Goal: Task Accomplishment & Management: Use online tool/utility

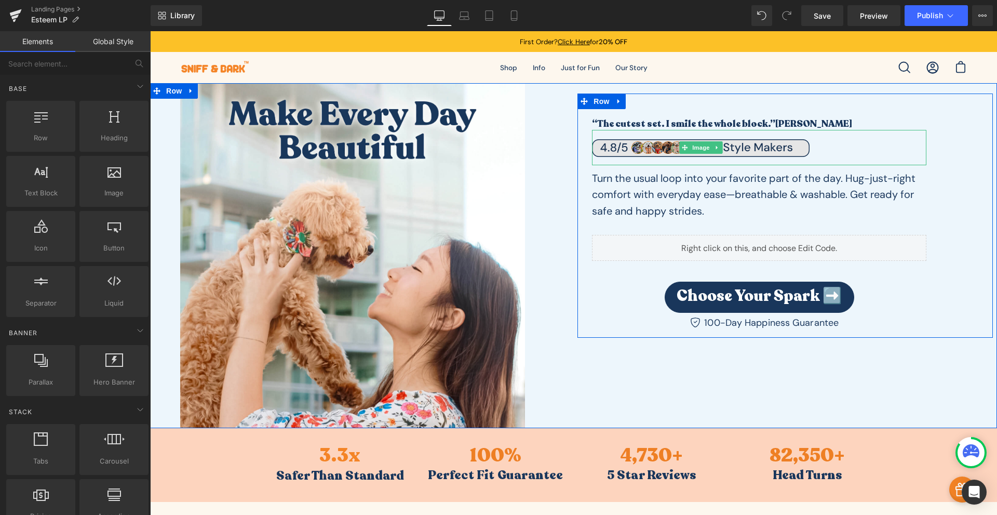
click at [654, 146] on img at bounding box center [701, 147] width 218 height 35
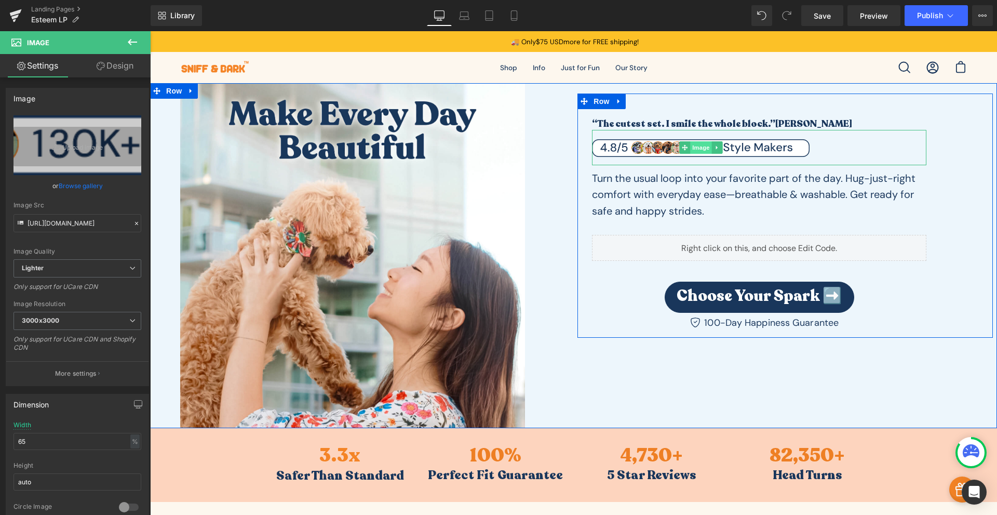
click at [699, 144] on span "Image" at bounding box center [701, 147] width 22 height 12
click at [694, 151] on span "Image" at bounding box center [701, 147] width 22 height 12
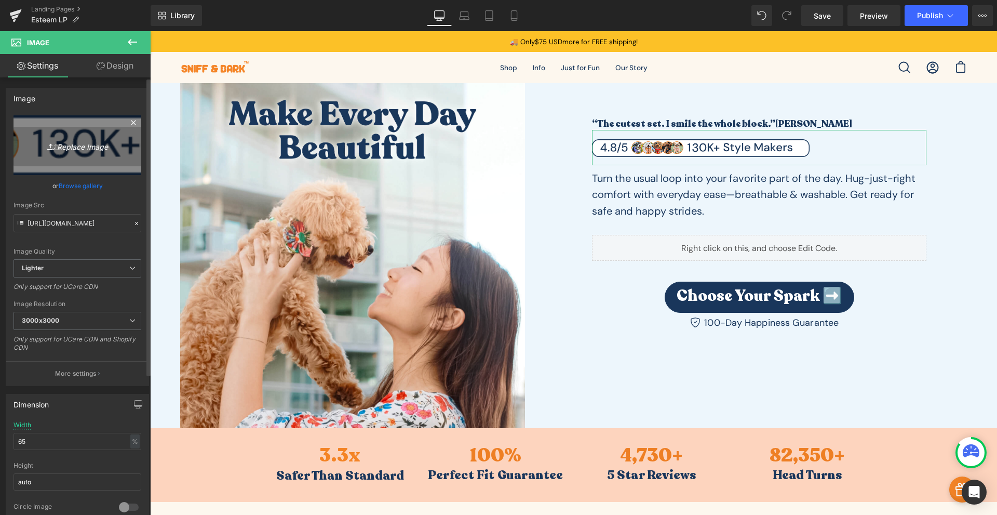
click at [95, 143] on icon "Replace Image" at bounding box center [77, 145] width 83 height 13
type input "C:\fakepath\Banners Social Proof(1).png"
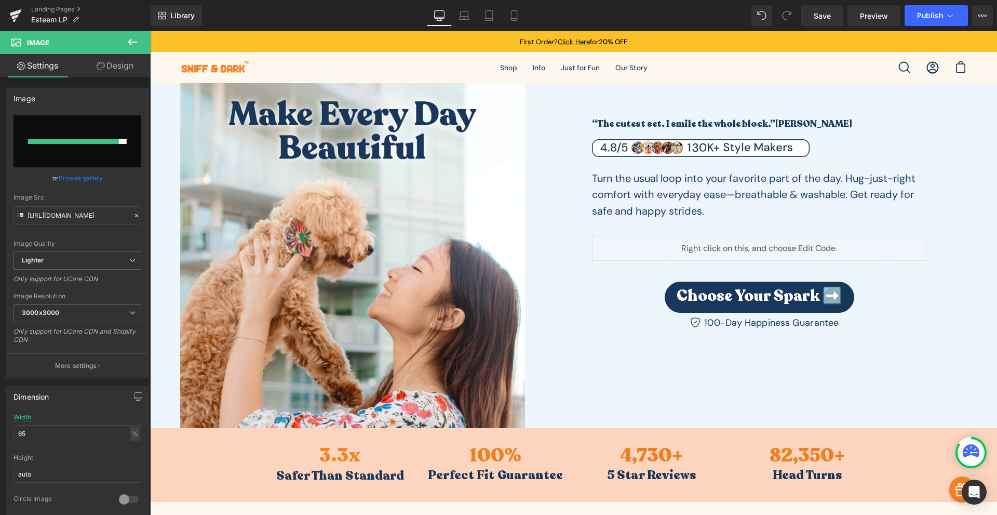
type input "[URL][DOMAIN_NAME]"
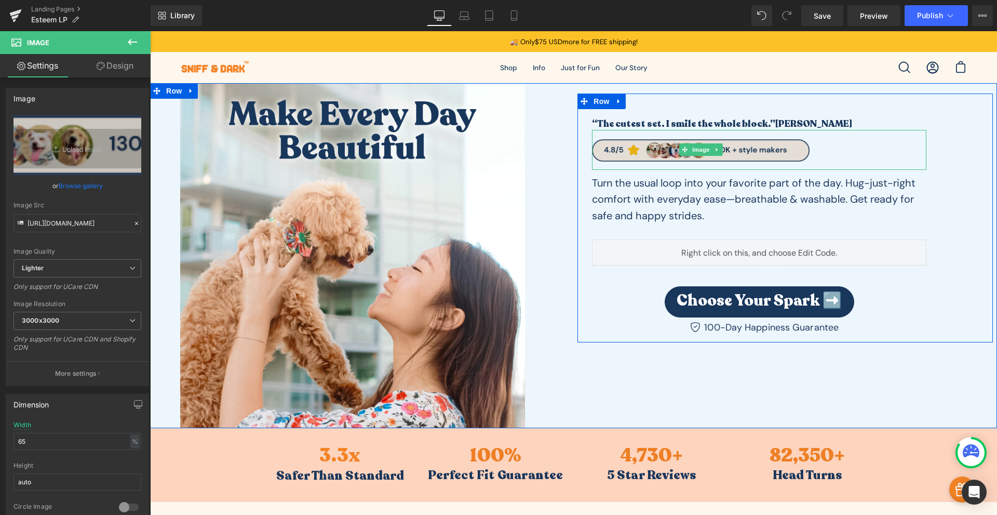
click at [664, 155] on img at bounding box center [701, 150] width 218 height 41
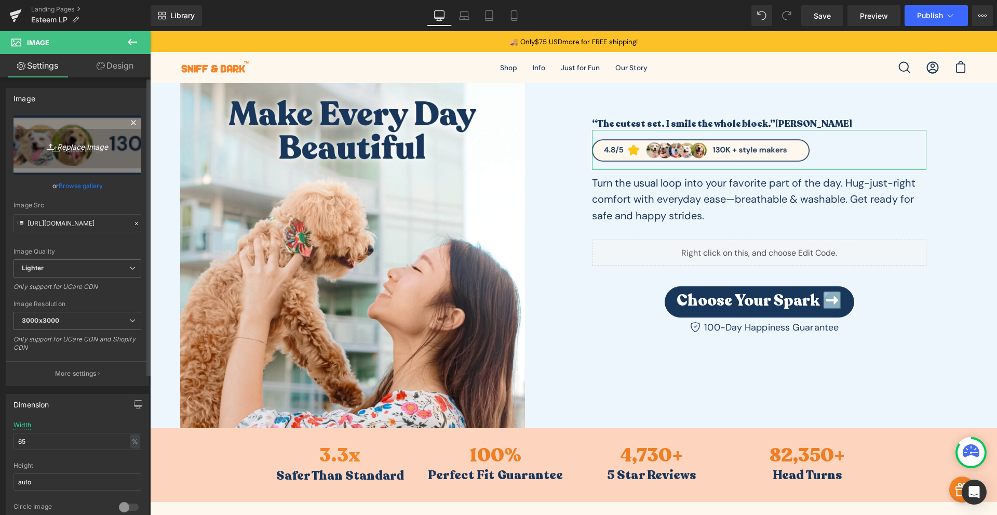
click at [93, 149] on icon "Replace Image" at bounding box center [77, 145] width 83 height 13
type input "C:\fakepath\Banners Social Proof(3).png"
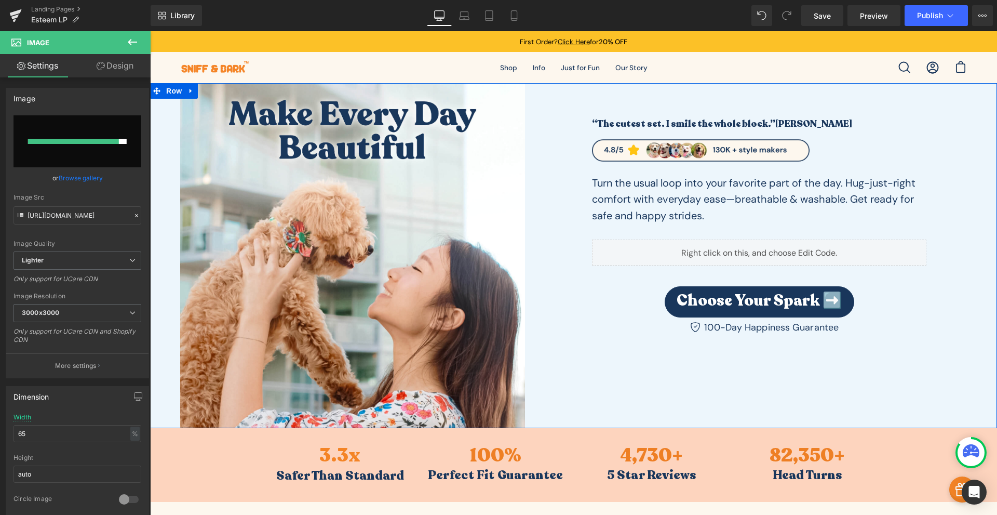
type input "[URL][DOMAIN_NAME]"
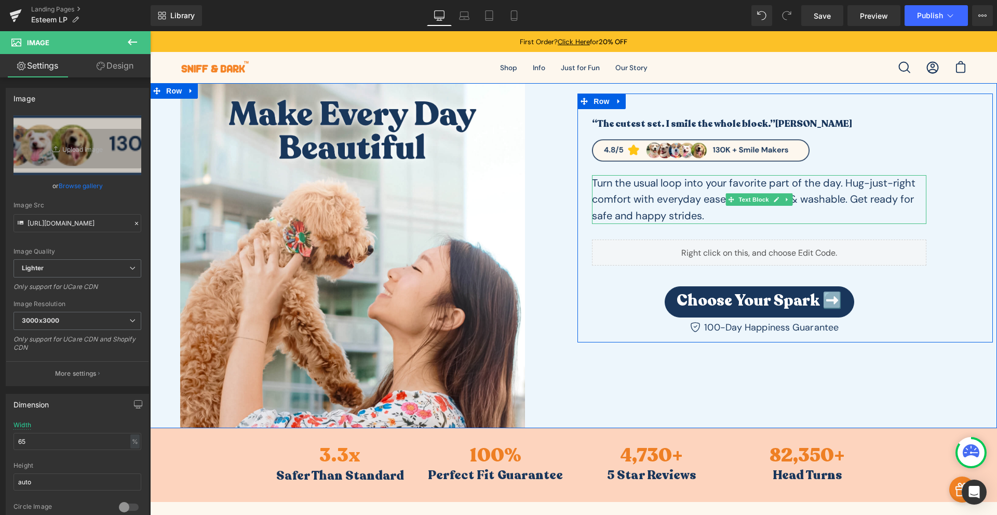
click at [740, 184] on p "Turn the usual loop into your favorite part of the day. Hug-just-right comfort …" at bounding box center [759, 199] width 335 height 49
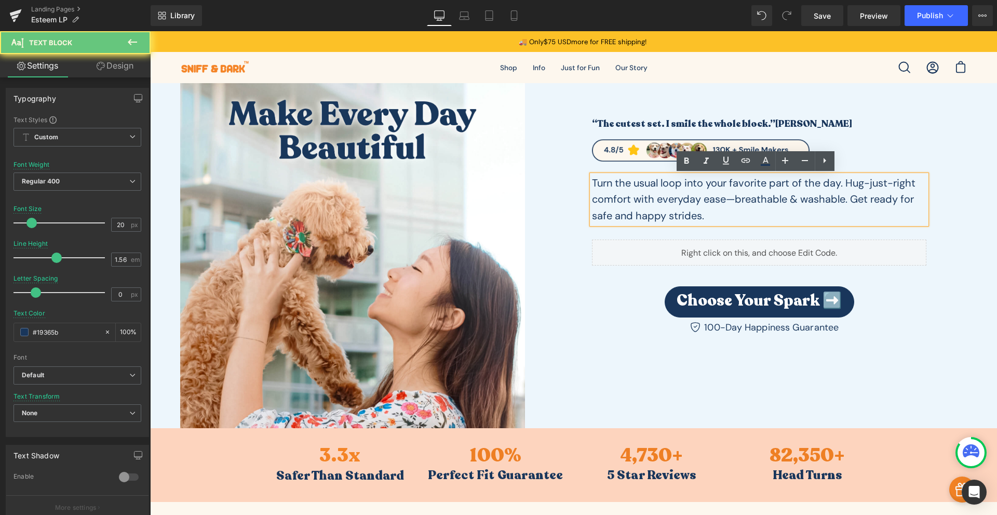
click at [735, 201] on p "Turn the usual loop into your favorite part of the day. Hug-just-right comfort …" at bounding box center [759, 199] width 335 height 49
click at [730, 201] on p "Turn the usual loop into your favorite part of the day. Hug-just-right comfort …" at bounding box center [759, 199] width 335 height 49
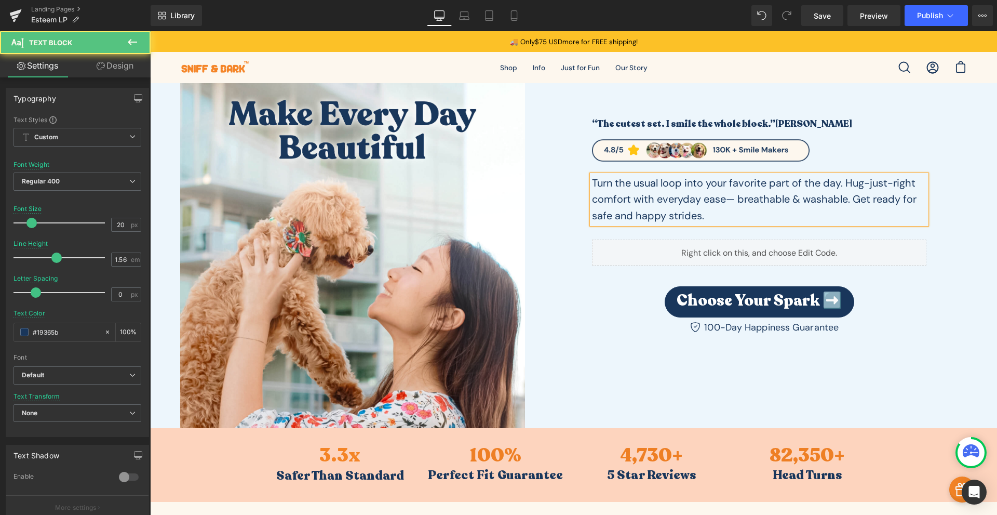
click at [721, 199] on p "Turn the usual loop into your favorite part of the day. Hug-just-right comfort …" at bounding box center [759, 199] width 335 height 49
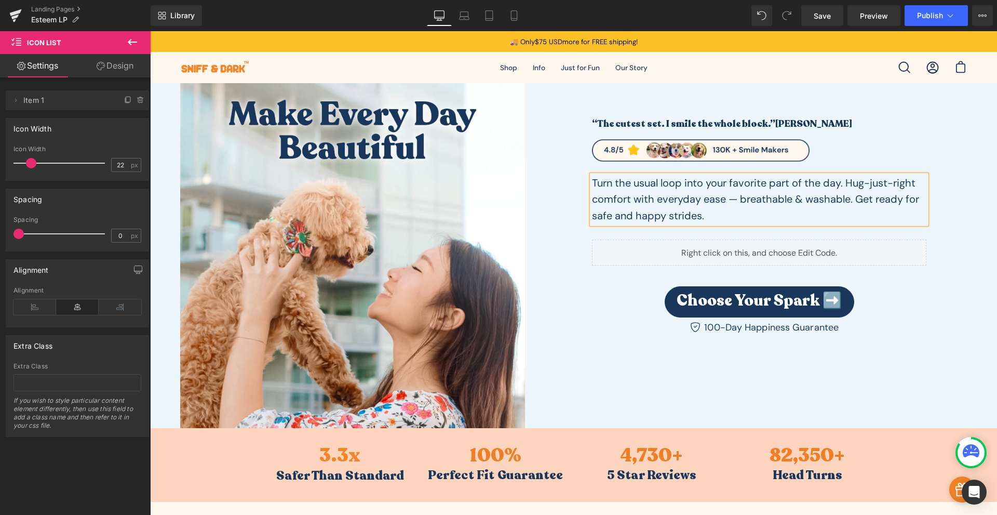
click at [596, 327] on div "Icon 100-Day Happiness Guarantee Text Block" at bounding box center [759, 330] width 335 height 16
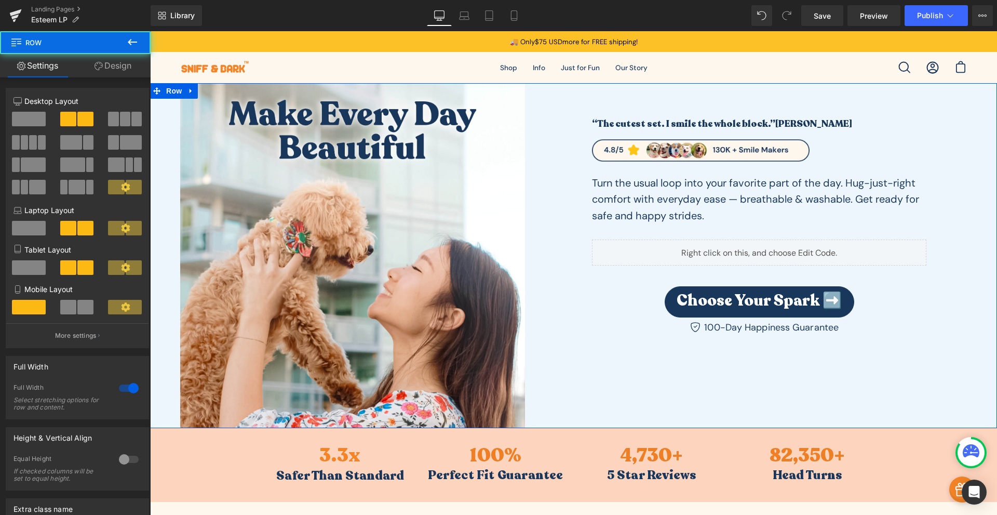
click at [745, 401] on div "Image “The cutest set. I smile the whole block.” [PERSON_NAME] Heading Image Tu…" at bounding box center [573, 255] width 847 height 345
click at [352, 261] on span "Image" at bounding box center [362, 256] width 22 height 12
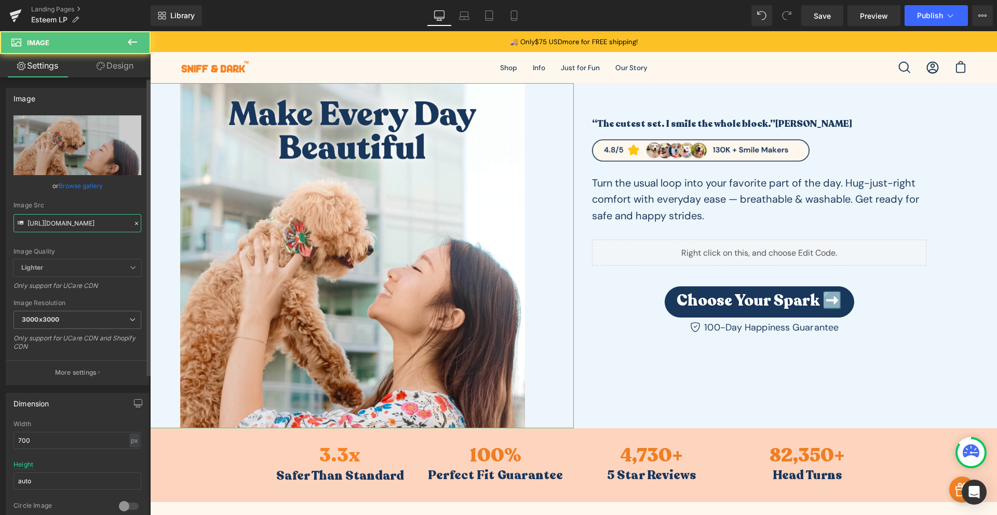
click at [89, 222] on input "[URL][DOMAIN_NAME]" at bounding box center [78, 223] width 128 height 18
paste input "let_the_deatils_do_the_talking_1.jpg?v=1759380444"
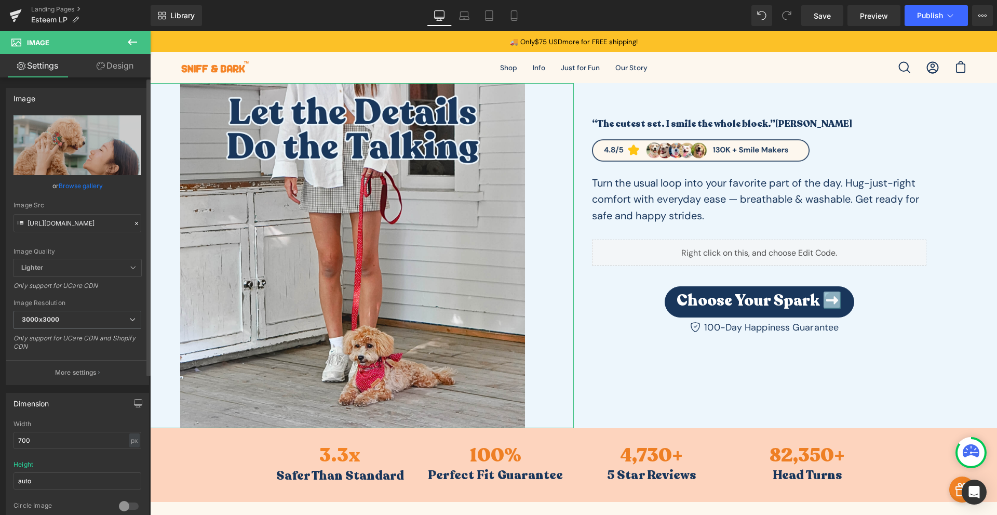
click at [86, 241] on div "Image Quality Lighter Lightest Lighter Lighter Lightest Only support for UCare …" at bounding box center [78, 187] width 128 height 144
type input "[URL][DOMAIN_NAME]"
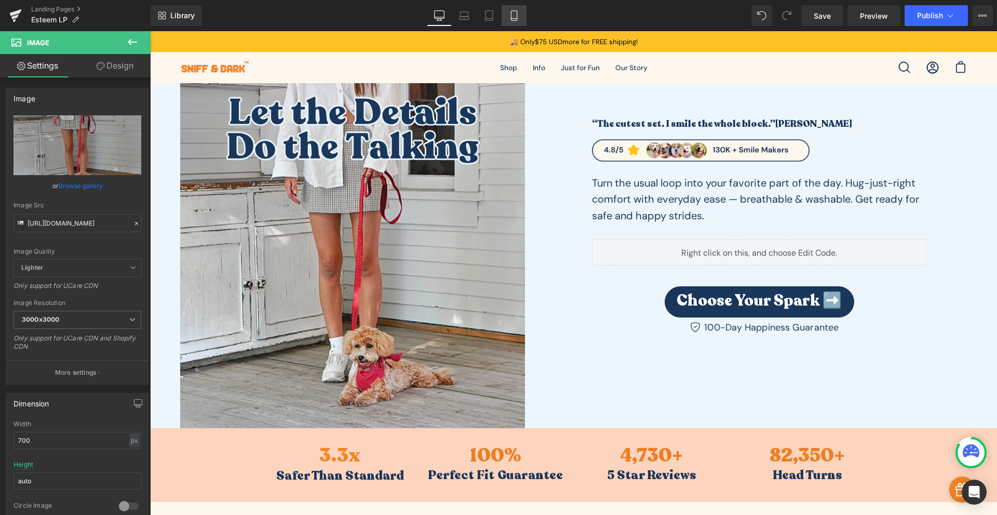
click at [514, 25] on link "Mobile" at bounding box center [514, 15] width 25 height 21
type input "500"
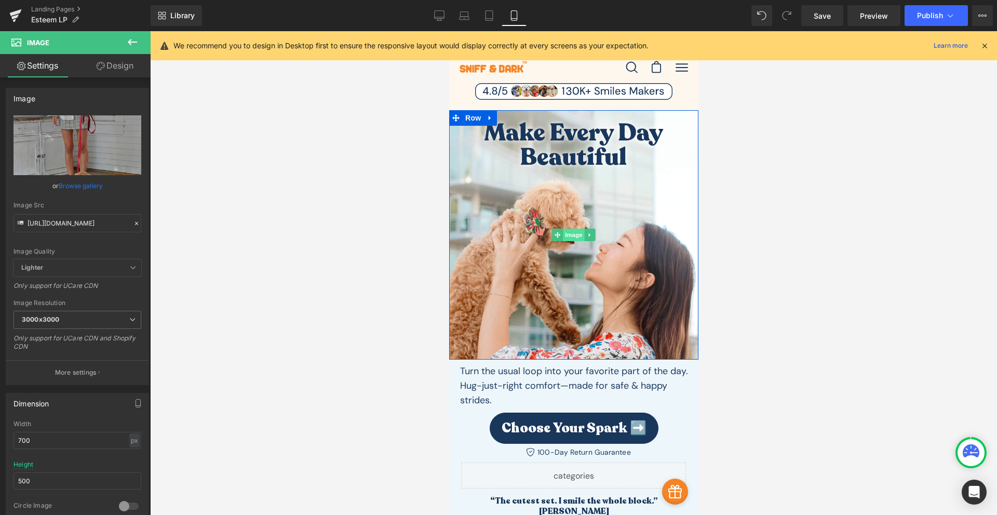
click at [563, 237] on span "Image" at bounding box center [574, 235] width 22 height 12
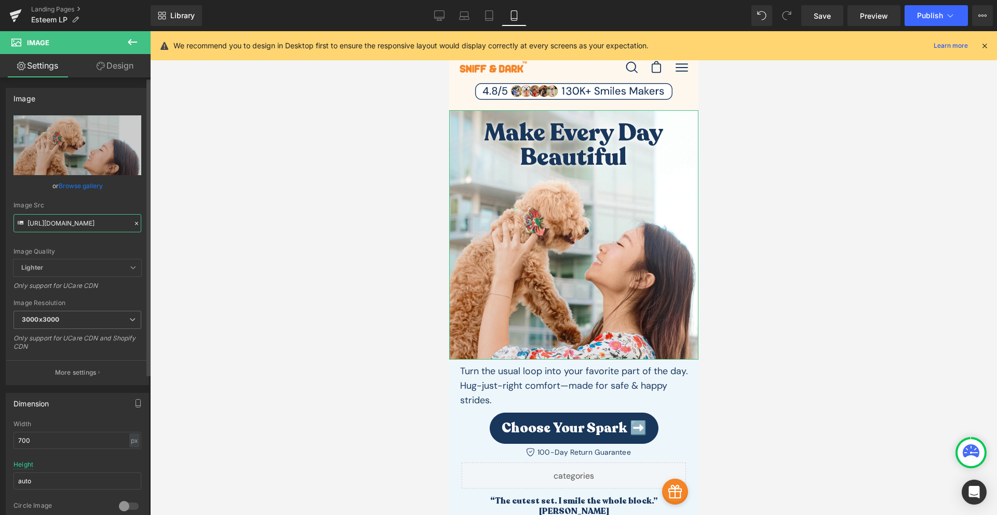
click at [65, 218] on input "[URL][DOMAIN_NAME]" at bounding box center [78, 223] width 128 height 18
paste input "let_the_deatils_do_the_talking_1.jpg?v=1759380444"
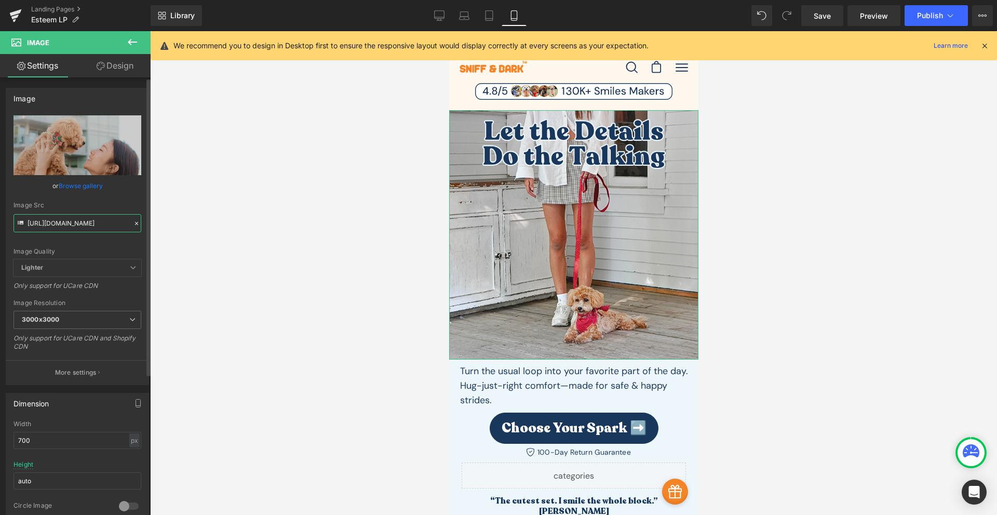
type input "[URL][DOMAIN_NAME]"
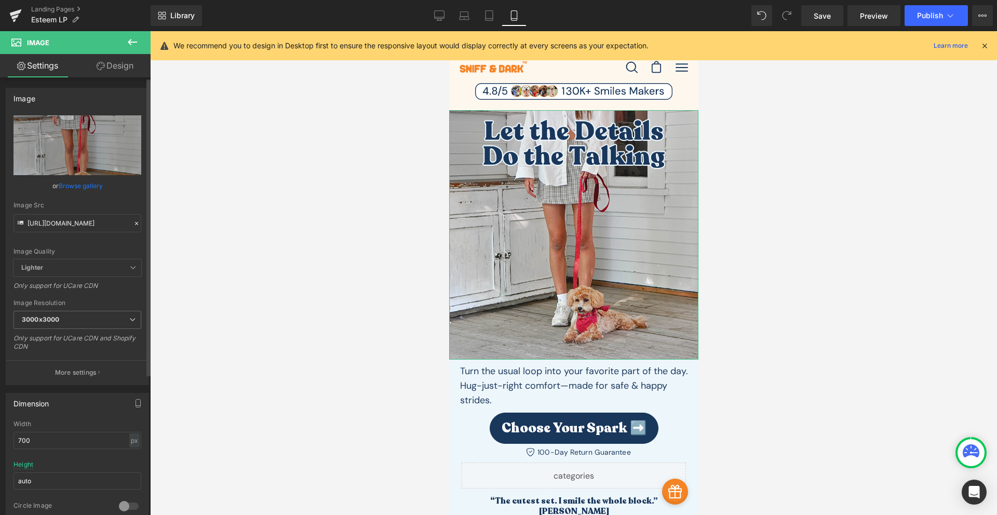
scroll to position [0, 0]
click at [76, 248] on div "Image Quality Lighter Lightest Lighter Lighter Lightest Only support for UCare …" at bounding box center [78, 187] width 128 height 144
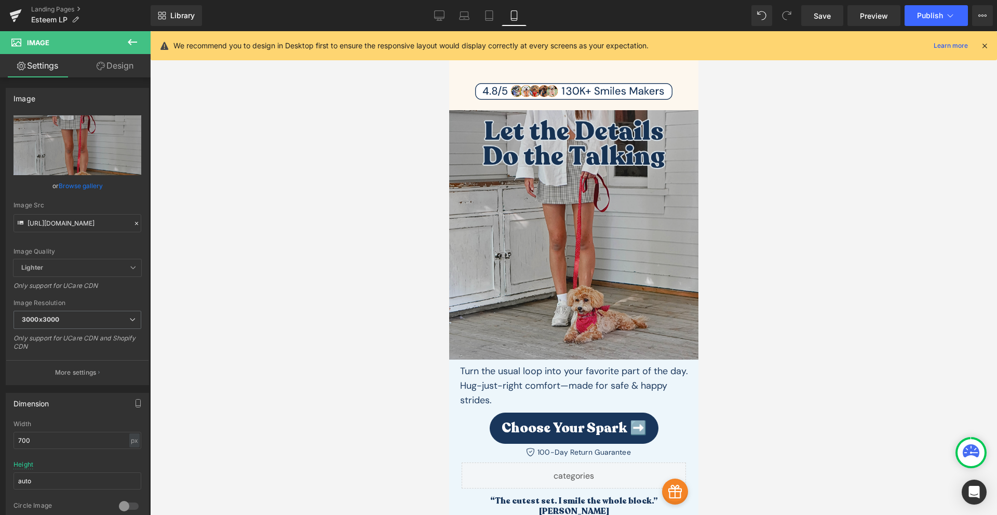
scroll to position [121, 0]
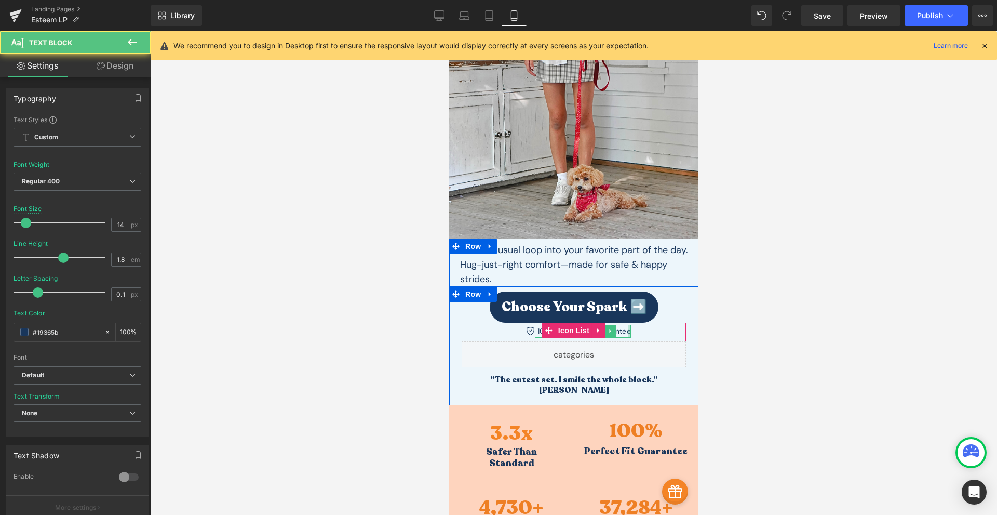
click at [628, 331] on div at bounding box center [629, 331] width 3 height 13
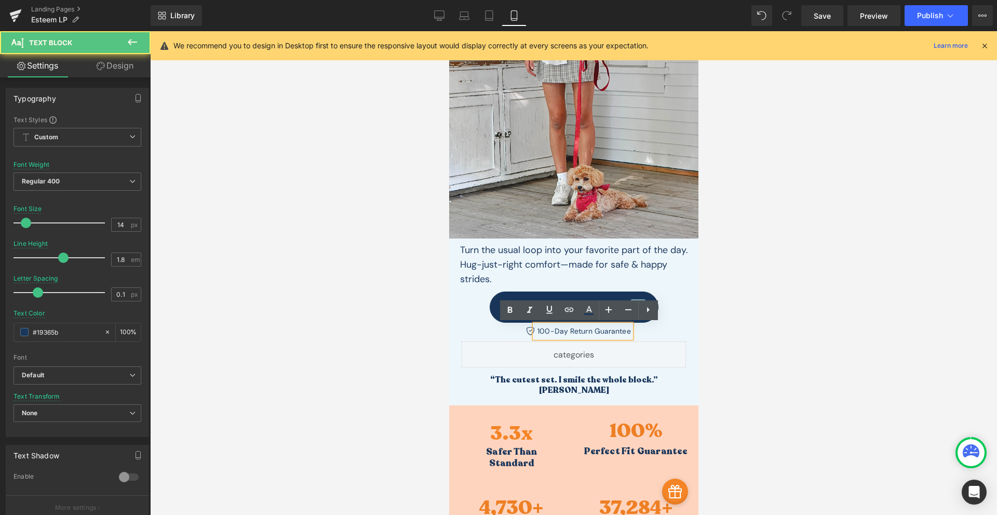
click at [589, 331] on div "100-Day Return Guarantee" at bounding box center [582, 331] width 96 height 13
click at [579, 330] on div "100-Day Return Guarantee" at bounding box center [582, 331] width 96 height 13
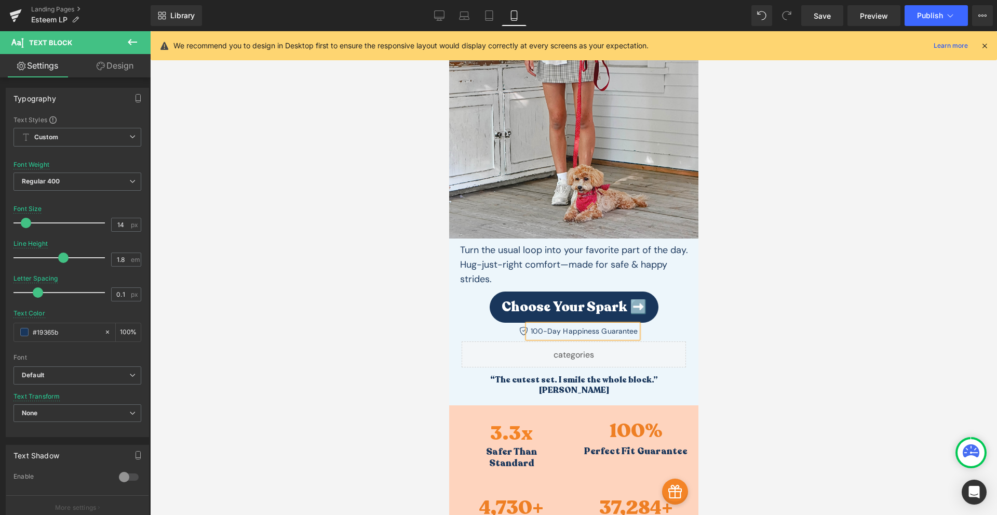
click at [806, 297] on div at bounding box center [573, 273] width 847 height 484
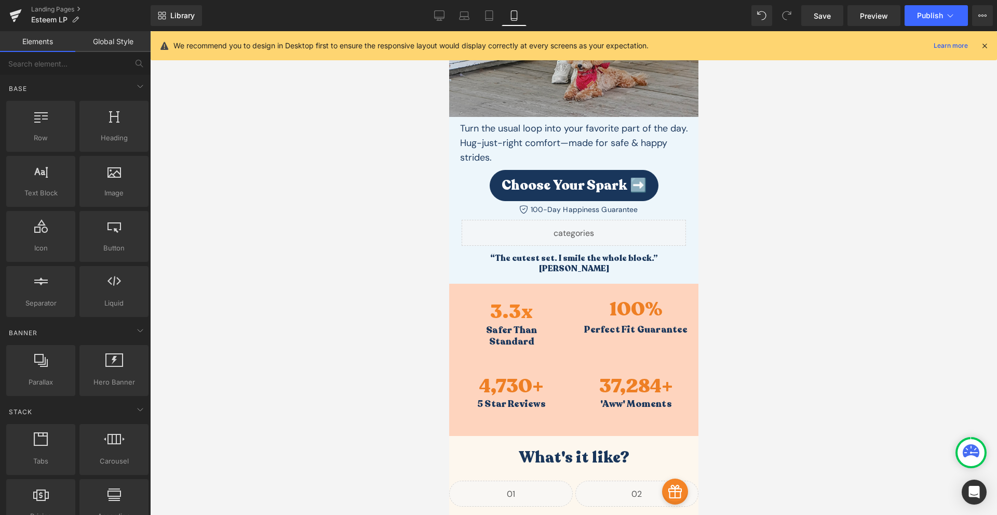
scroll to position [364, 0]
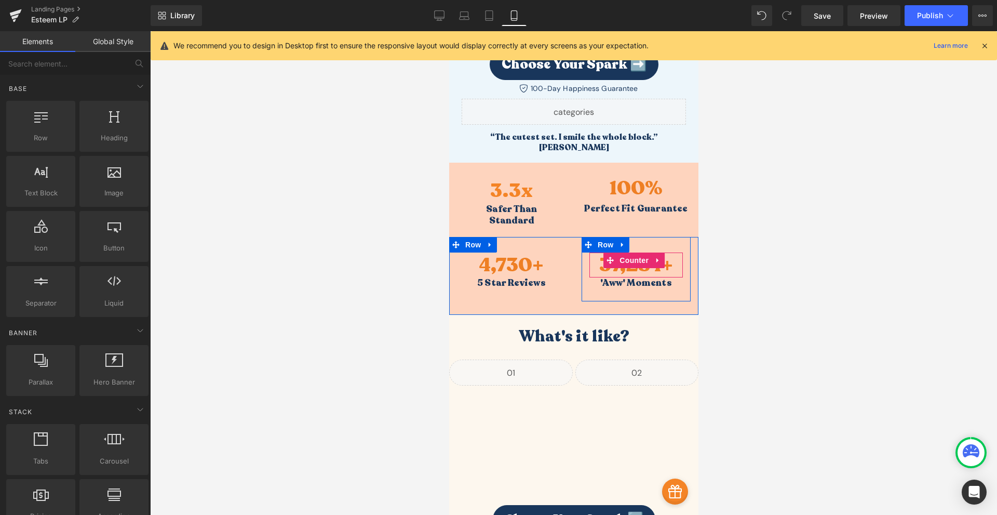
click at [609, 271] on span "37,284" at bounding box center [630, 265] width 62 height 26
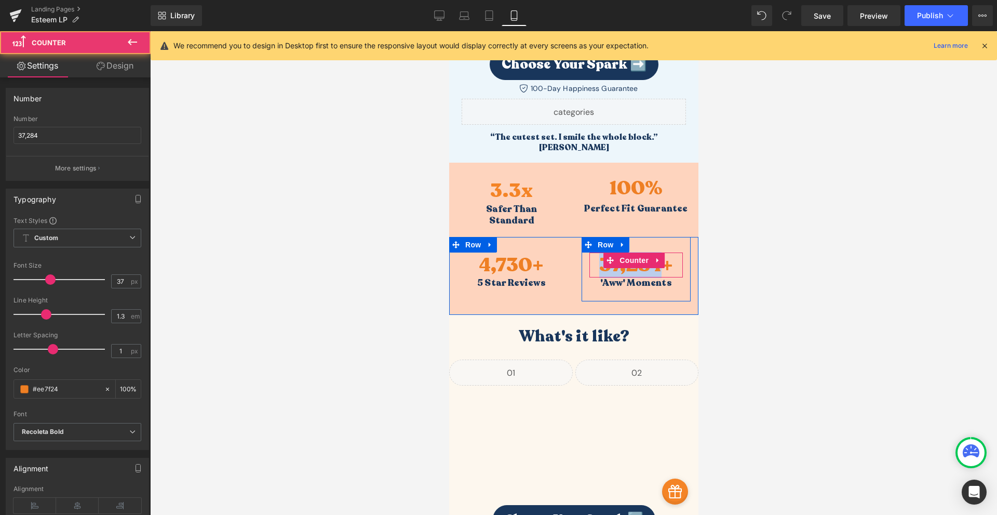
click at [609, 271] on span "37,284" at bounding box center [630, 265] width 62 height 26
click at [607, 270] on span "37,284" at bounding box center [630, 265] width 62 height 26
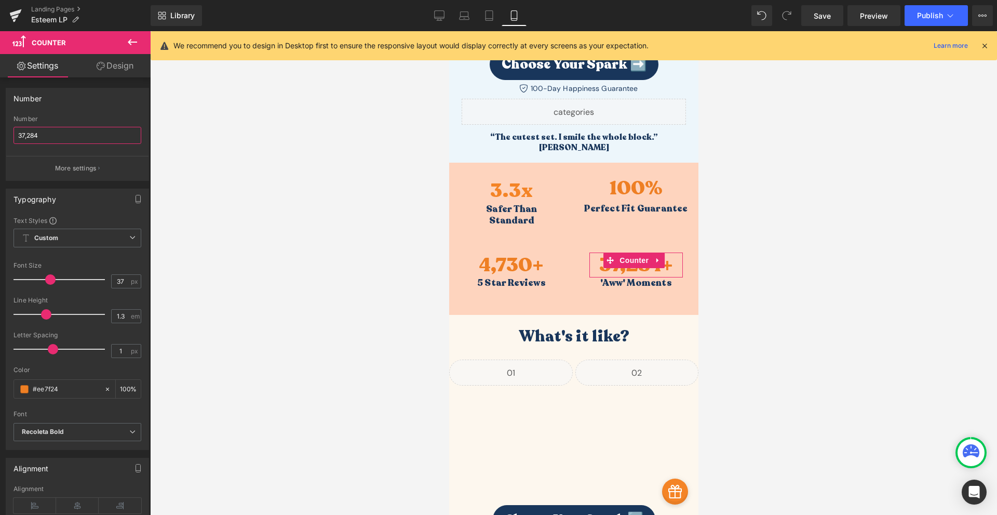
click at [69, 137] on input "37,284" at bounding box center [78, 135] width 128 height 17
type input "82,350"
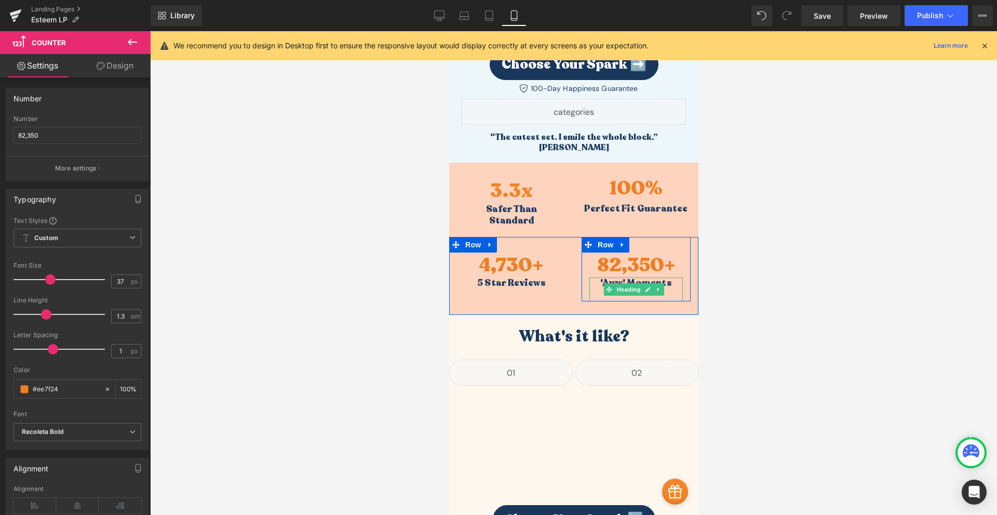
click at [662, 281] on h3 "'Aww' Moments" at bounding box center [635, 282] width 93 height 11
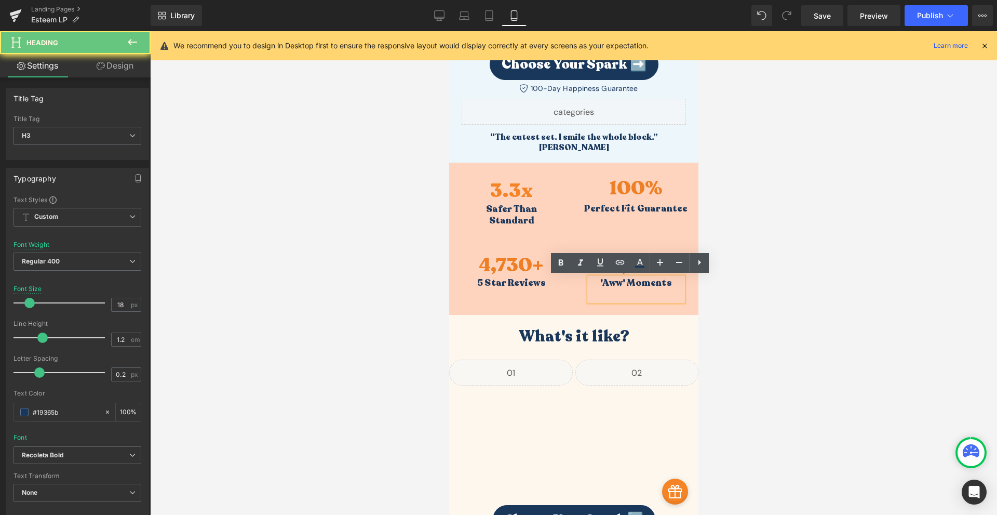
click at [662, 281] on h3 "'Aww' Moments" at bounding box center [635, 282] width 93 height 11
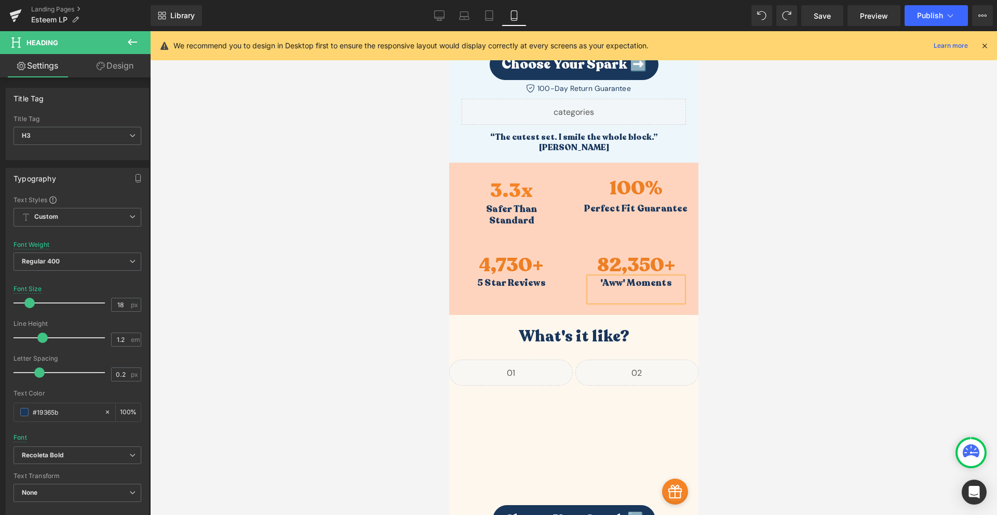
click at [662, 281] on h3 "'Aww' Moments" at bounding box center [635, 282] width 93 height 11
drag, startPoint x: 662, startPoint y: 279, endPoint x: 596, endPoint y: 282, distance: 66.0
click at [596, 282] on h3 "'Aww' Moments" at bounding box center [635, 282] width 93 height 11
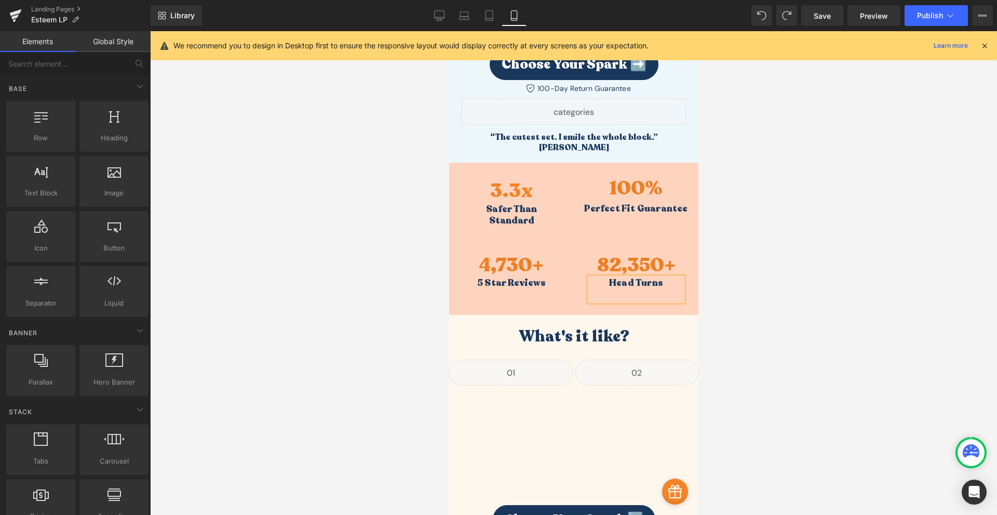
click at [745, 258] on div at bounding box center [573, 273] width 847 height 484
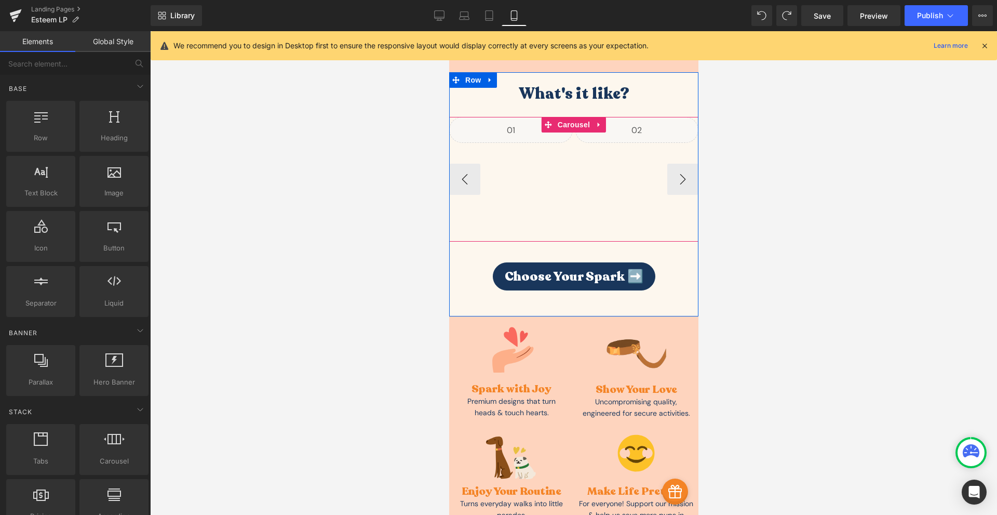
scroll to position [727, 0]
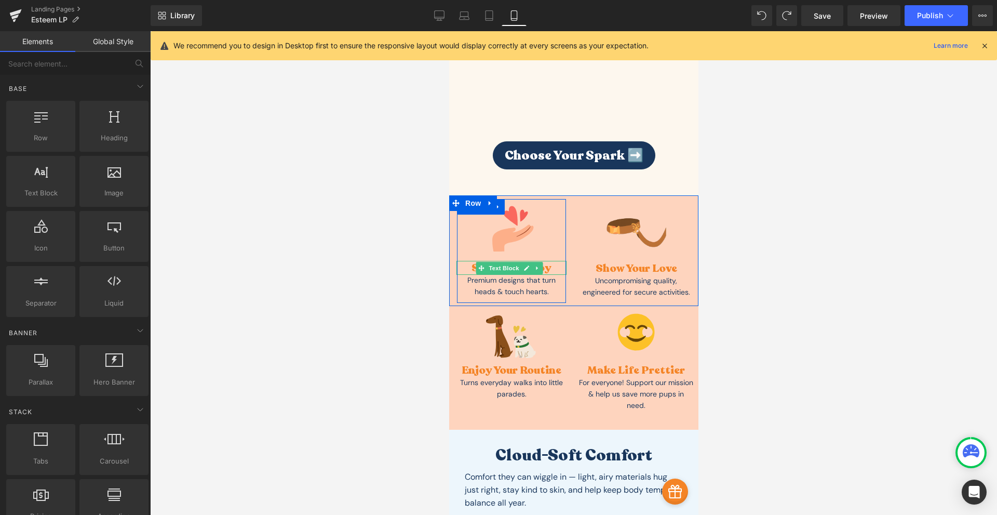
click at [545, 262] on div "Spark with Joy" at bounding box center [511, 268] width 110 height 14
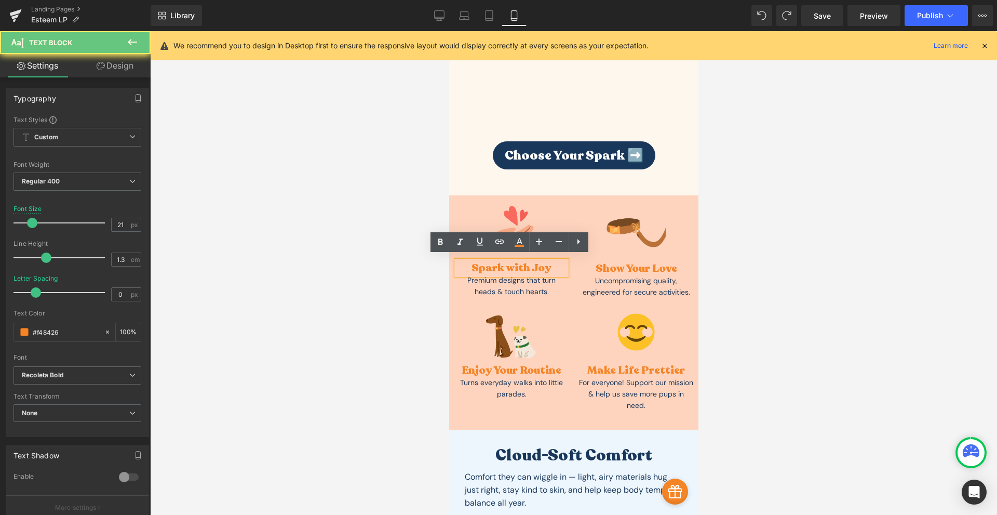
click at [545, 262] on div "Spark with Joy" at bounding box center [511, 268] width 110 height 14
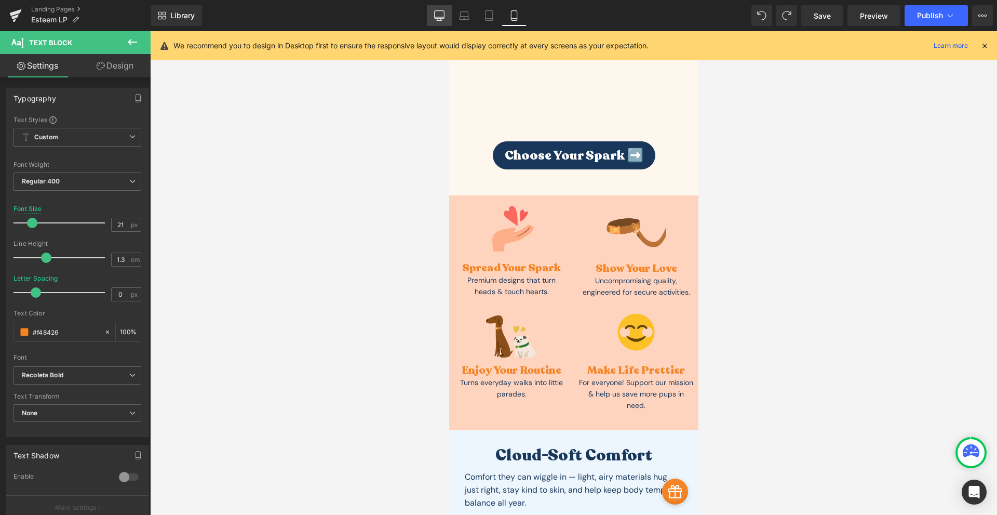
click at [442, 21] on link "Desktop" at bounding box center [439, 15] width 25 height 21
type input "36"
type input "1"
type input "100"
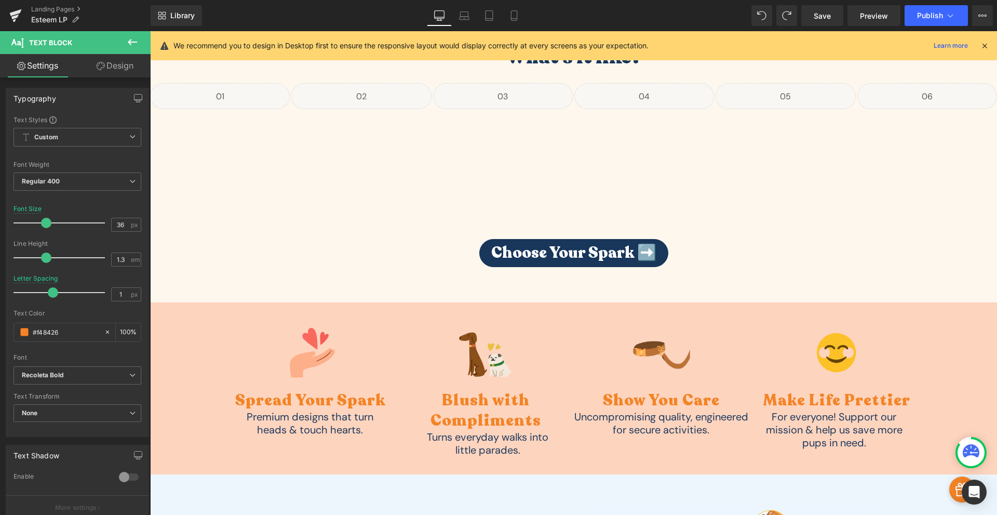
scroll to position [606, 0]
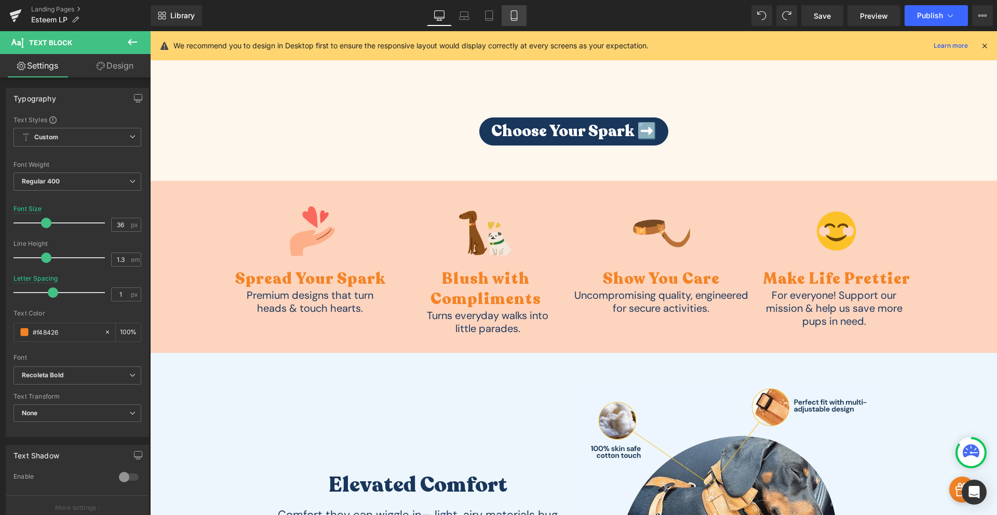
click at [520, 20] on link "Mobile" at bounding box center [514, 15] width 25 height 21
type input "21"
type input "0"
type input "100"
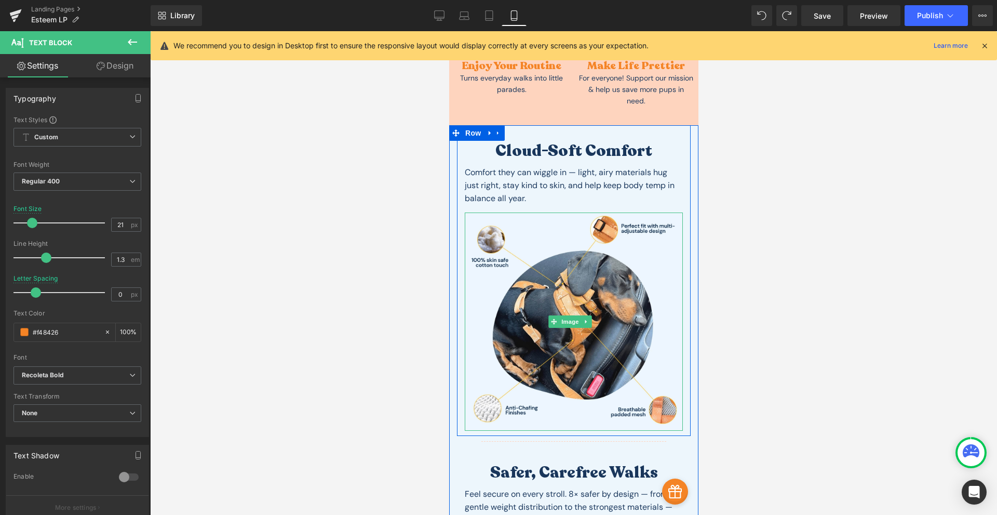
scroll to position [790, 0]
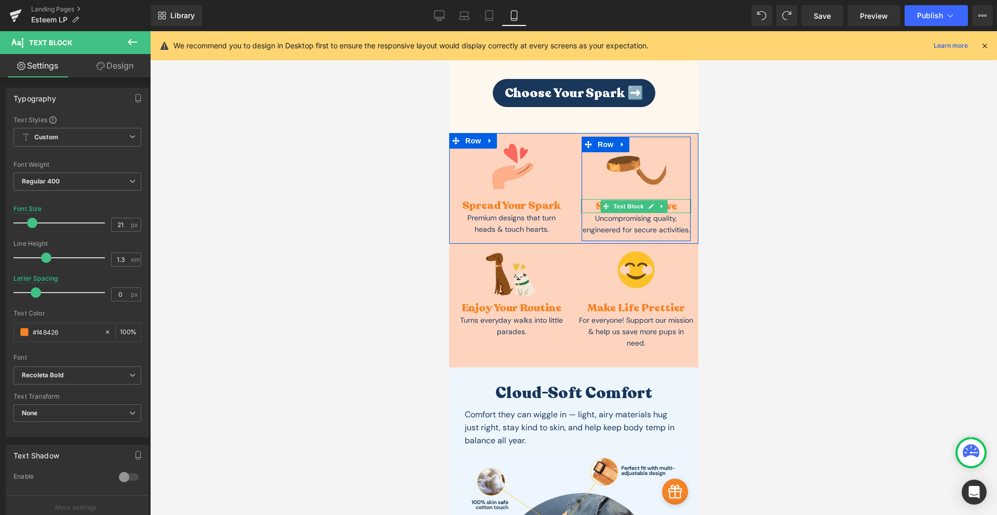
click at [668, 203] on div "Show Your Love" at bounding box center [636, 206] width 110 height 14
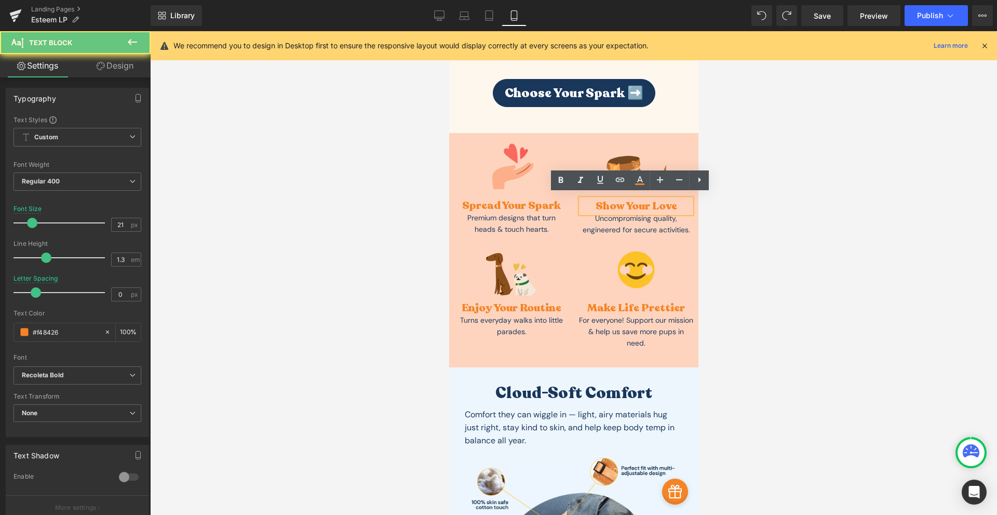
click at [668, 203] on div "Show Your Love" at bounding box center [636, 206] width 110 height 14
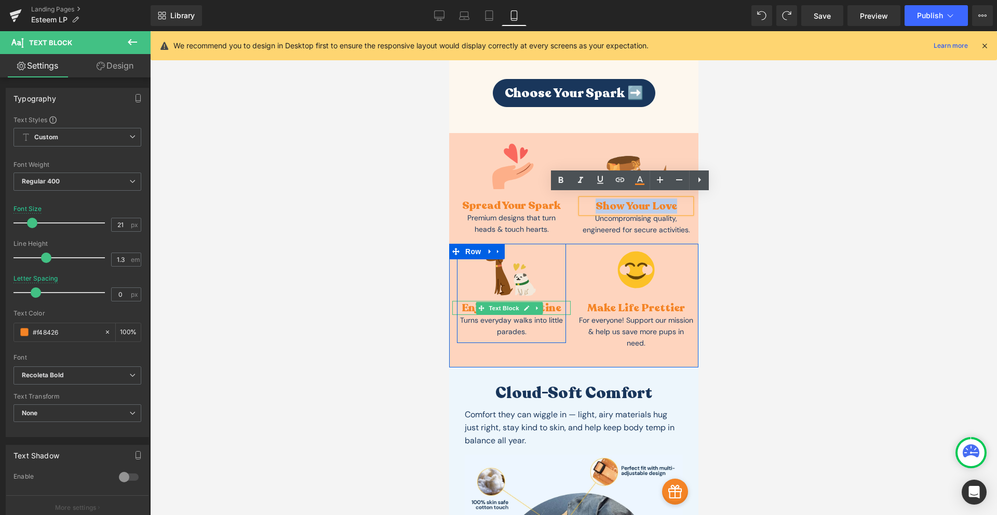
click at [555, 311] on div "Enjoy Your Routine" at bounding box center [511, 308] width 118 height 14
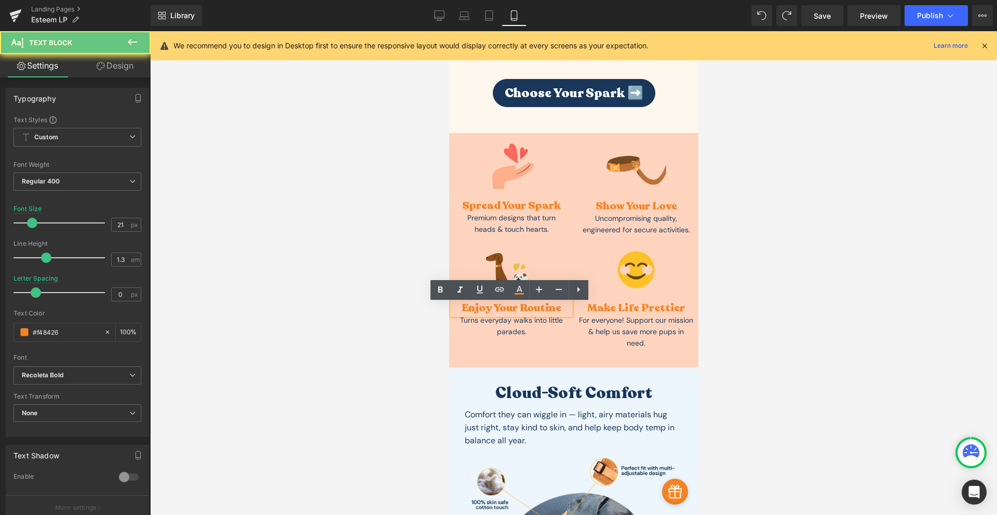
click at [556, 311] on div "Enjoy Your Routine" at bounding box center [511, 308] width 118 height 14
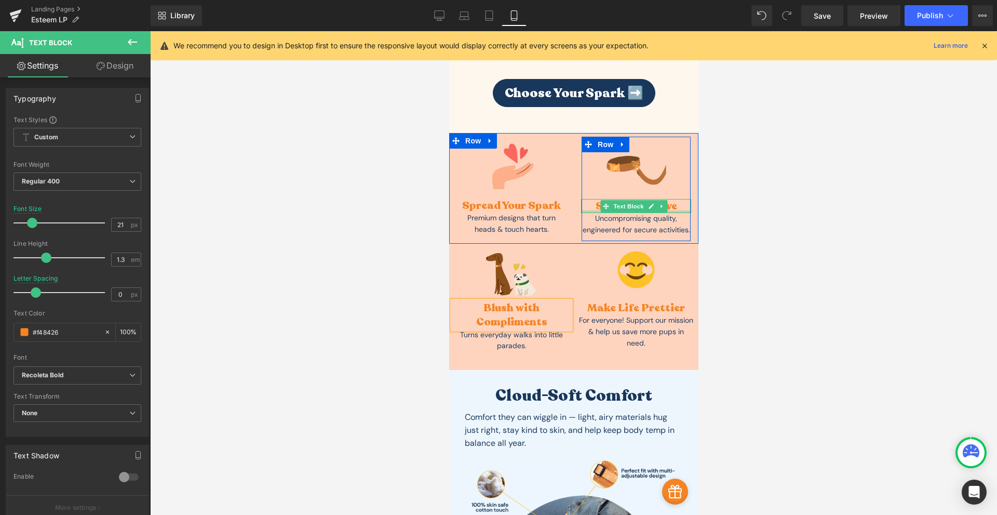
click at [673, 210] on div at bounding box center [636, 211] width 110 height 3
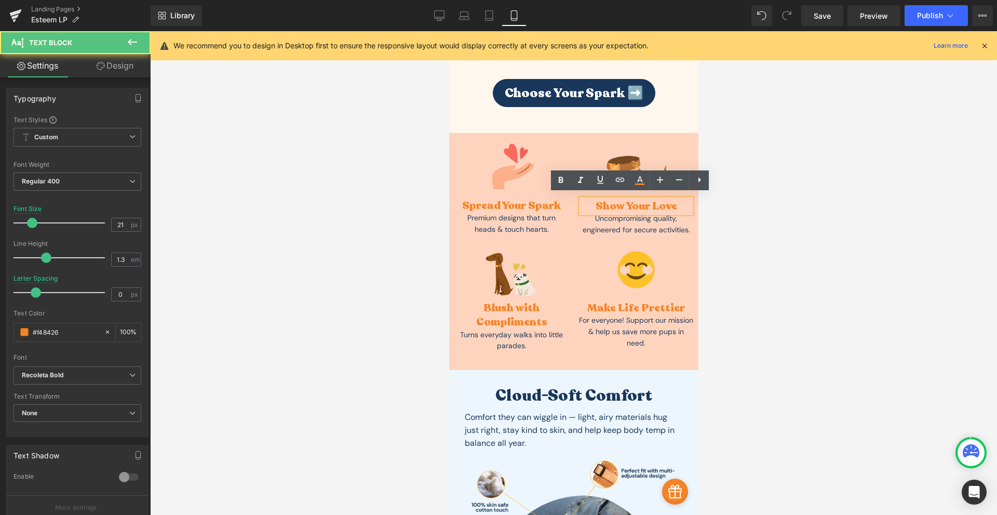
click at [673, 207] on div "Show Your Love" at bounding box center [636, 206] width 110 height 14
click at [670, 206] on div "Show Your Love" at bounding box center [636, 206] width 110 height 14
click at [654, 203] on div "Show Your Love" at bounding box center [636, 206] width 110 height 14
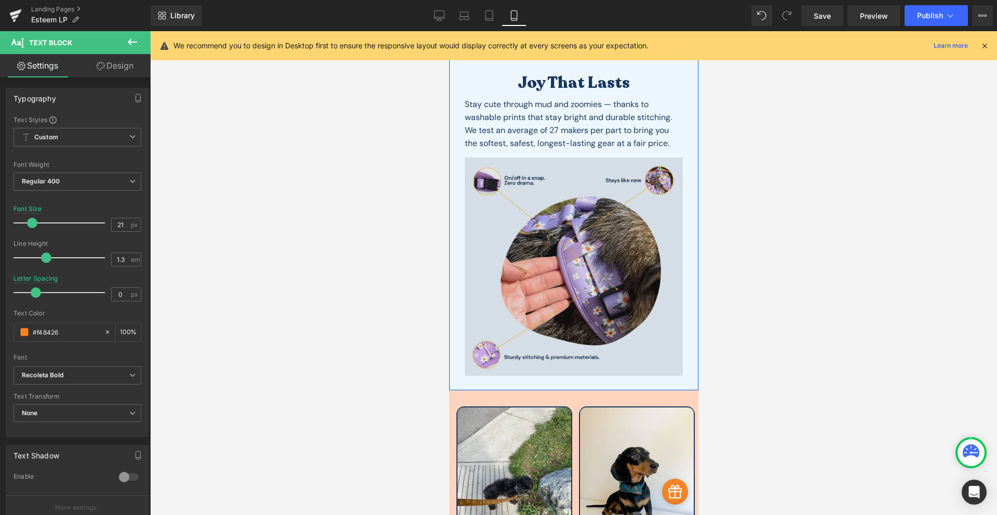
scroll to position [1517, 0]
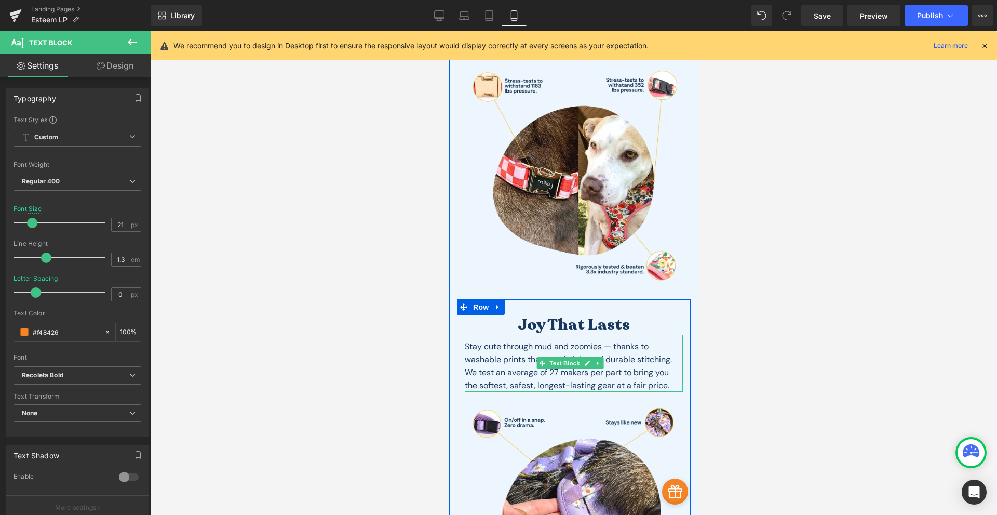
click at [494, 338] on div "Stay cute through mud and zoomies — thanks to washable prints that stay bright …" at bounding box center [573, 363] width 218 height 57
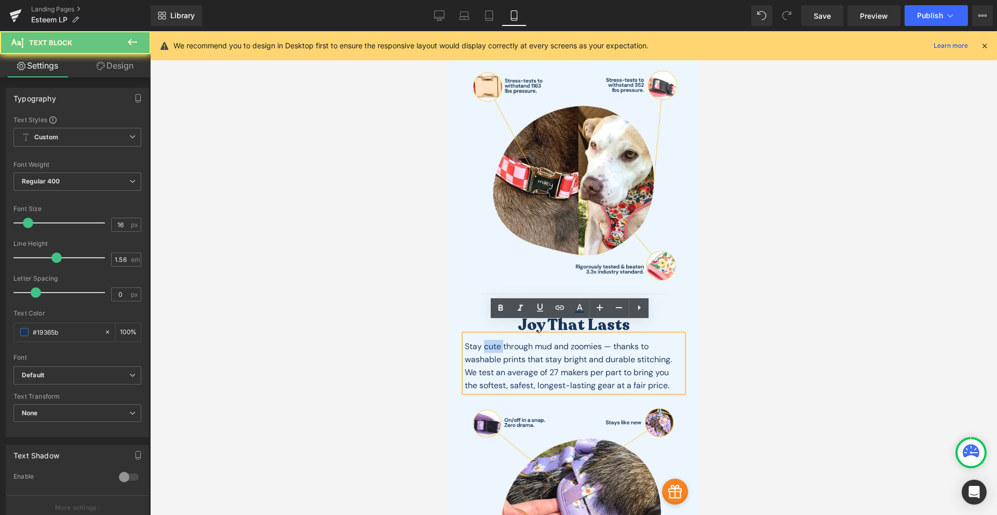
click at [494, 338] on div "Stay cute through mud and zoomies — thanks to washable prints that stay bright …" at bounding box center [573, 363] width 218 height 57
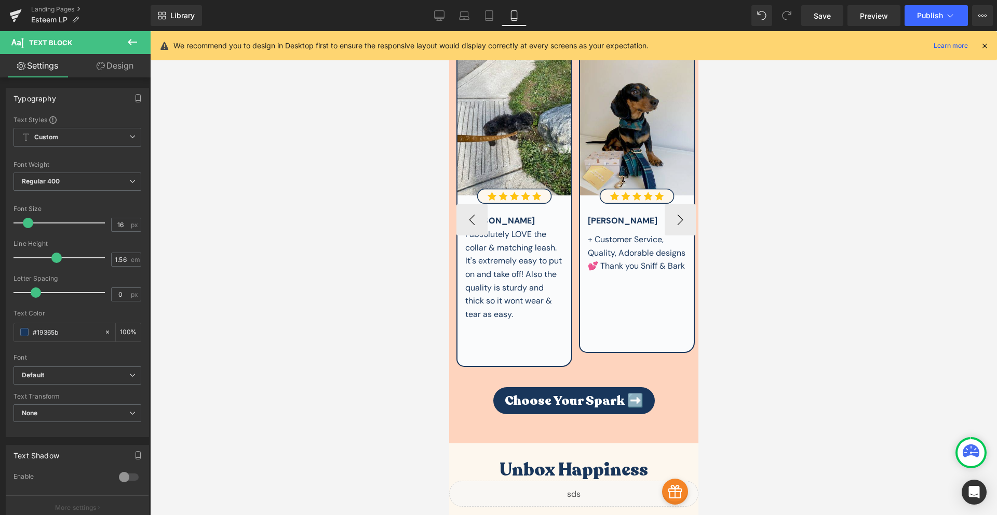
scroll to position [2244, 0]
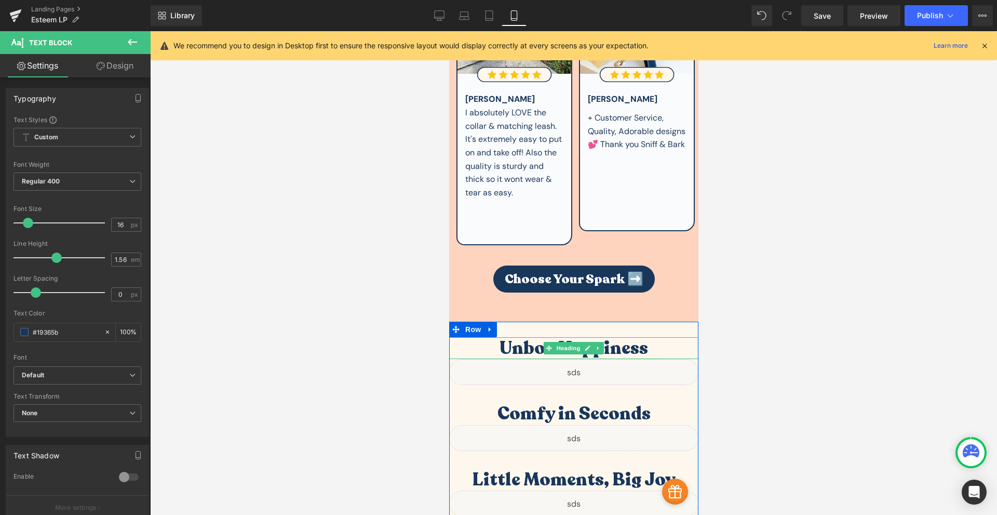
click at [624, 337] on h1 "Unbox Happiness" at bounding box center [573, 348] width 249 height 22
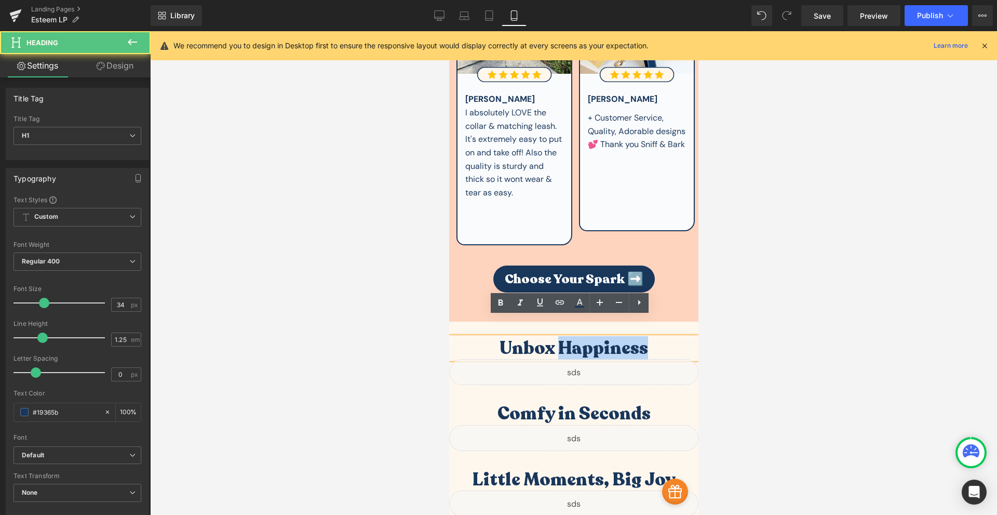
click at [624, 337] on h1 "Unbox Happiness" at bounding box center [573, 348] width 249 height 22
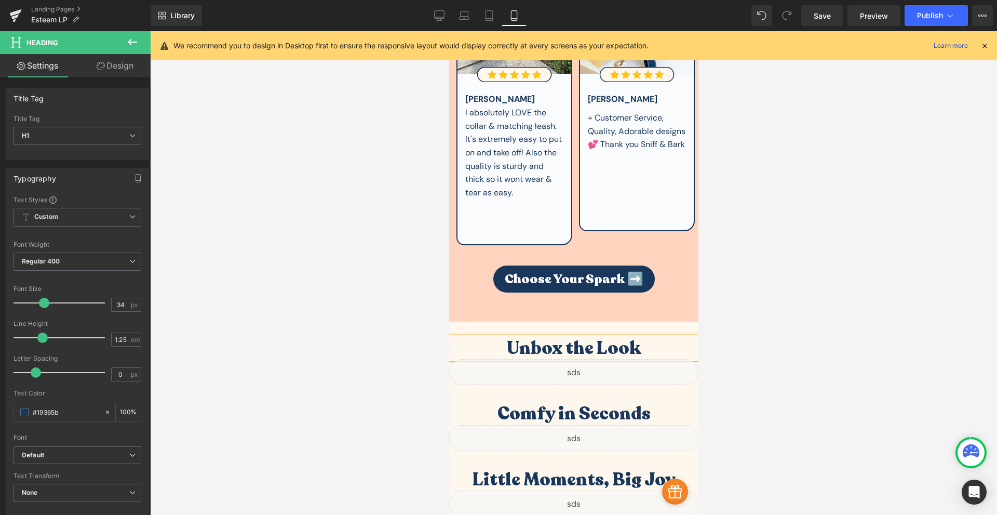
scroll to position [2365, 0]
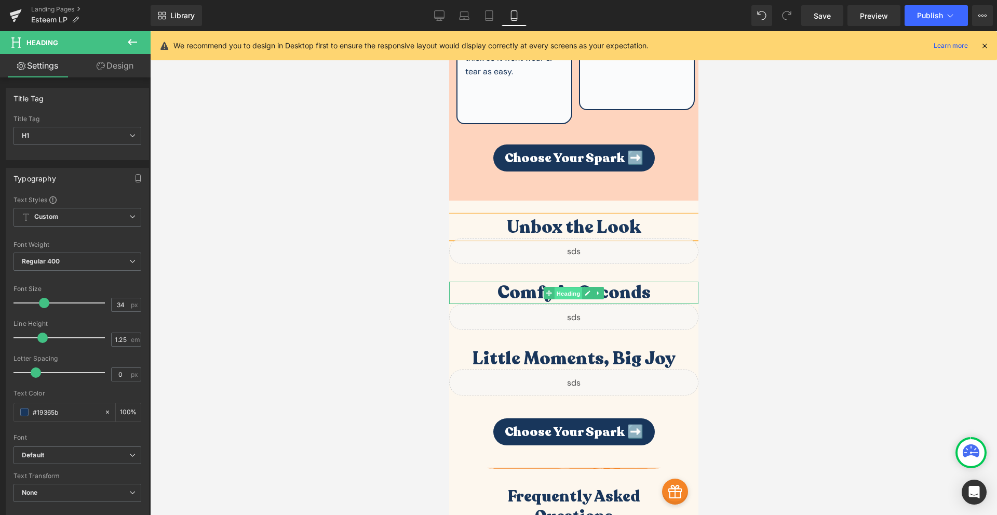
click at [566, 287] on span "Heading" at bounding box center [568, 293] width 28 height 12
click at [626, 282] on h1 "Comfy in Seconds" at bounding box center [573, 293] width 249 height 22
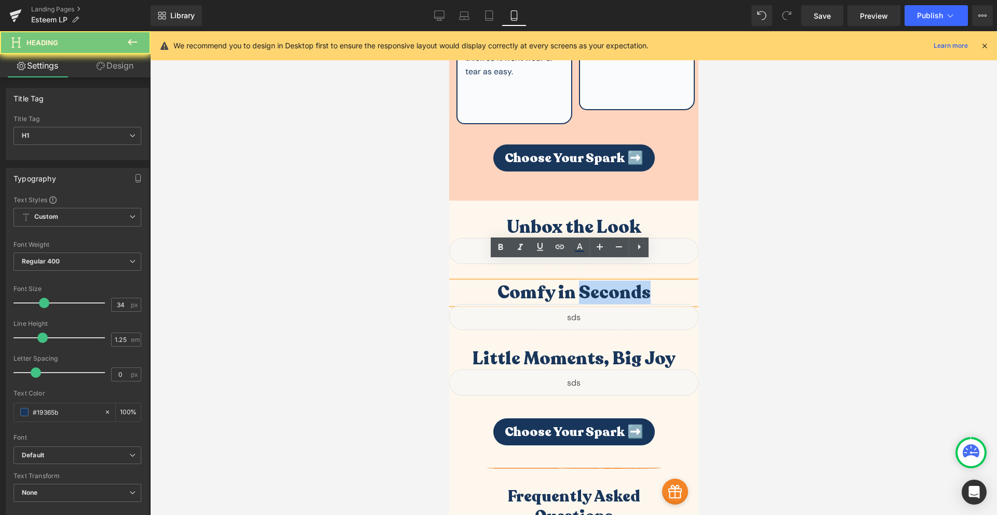
click at [626, 282] on h1 "Comfy in Seconds" at bounding box center [573, 293] width 249 height 22
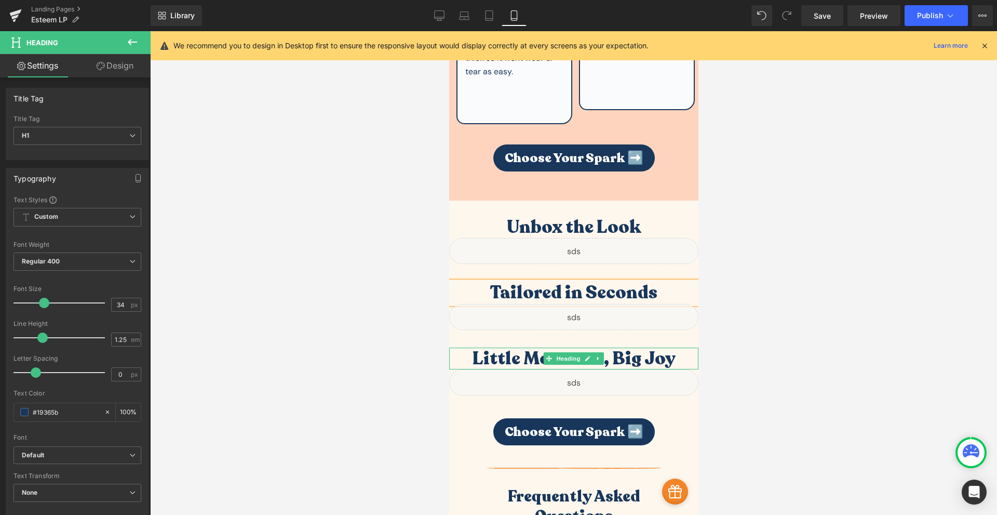
click at [609, 347] on h1 "Little Moments, Big Joy" at bounding box center [573, 358] width 249 height 22
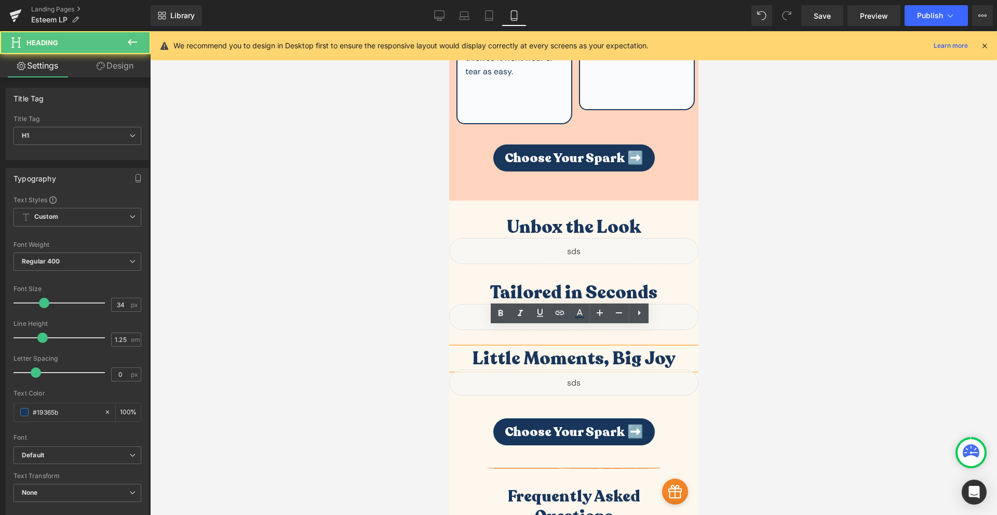
click at [609, 347] on h1 "Little Moments, Big Joy" at bounding box center [573, 358] width 249 height 22
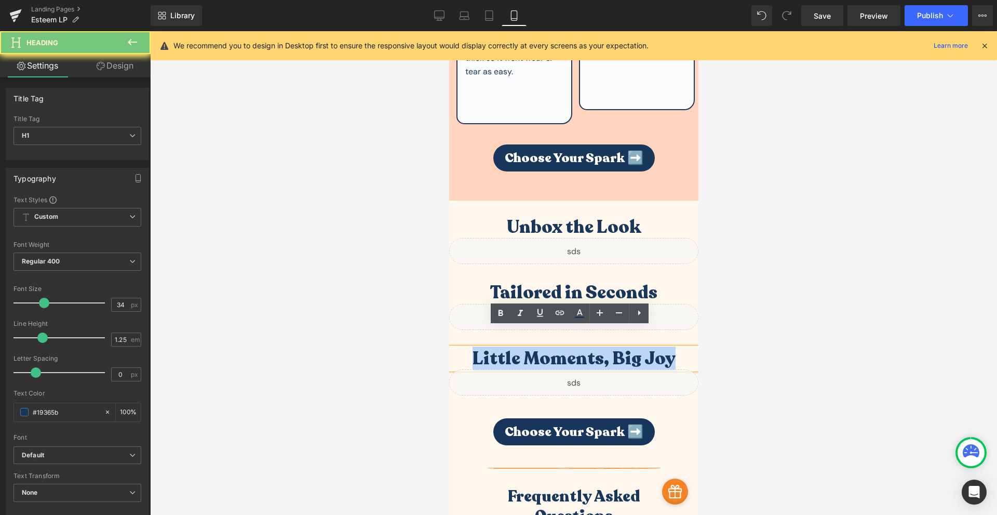
click at [609, 347] on h1 "Little Moments, Big Joy" at bounding box center [573, 358] width 249 height 22
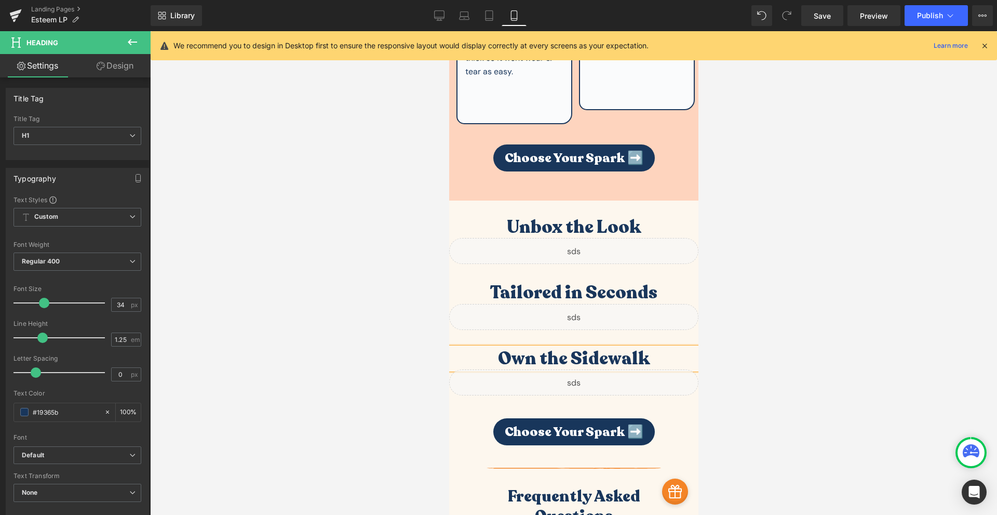
click at [653, 277] on div "Tailored in Seconds Heading Liquid" at bounding box center [573, 297] width 249 height 66
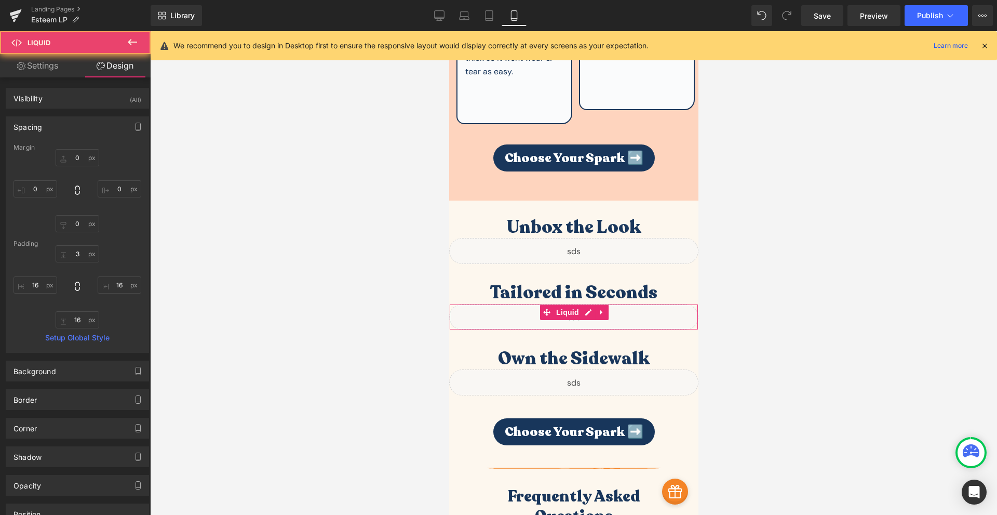
click at [777, 263] on div at bounding box center [573, 273] width 847 height 484
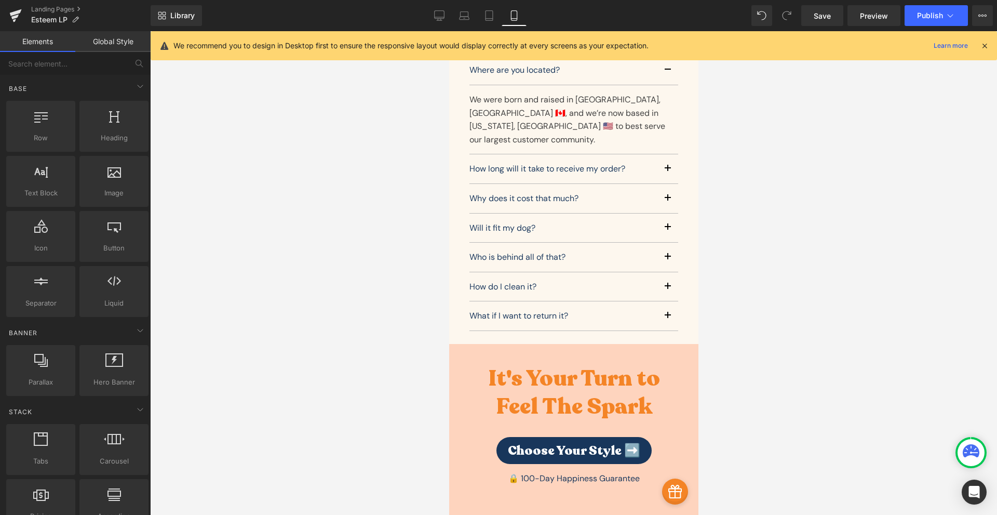
scroll to position [2971, 0]
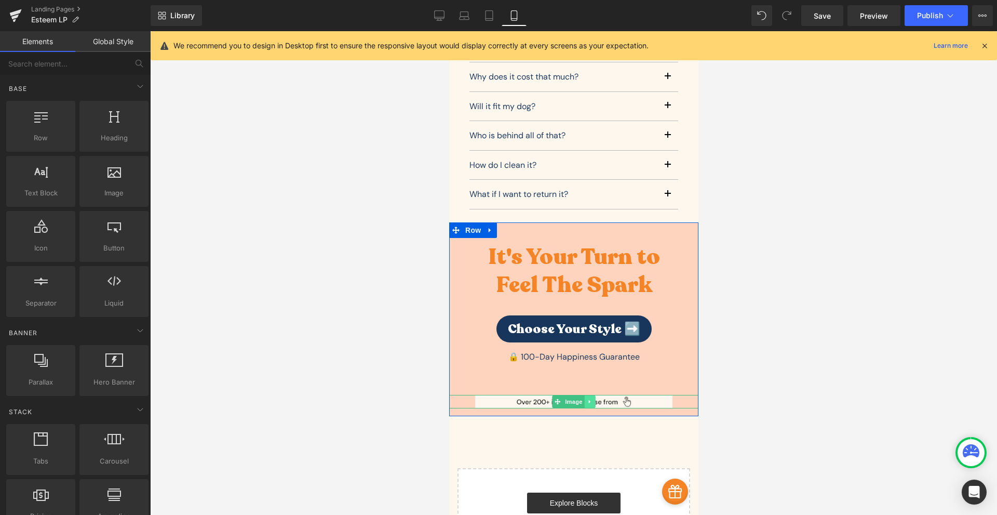
click at [587, 398] on icon at bounding box center [590, 401] width 6 height 6
click at [594, 395] on link at bounding box center [595, 401] width 11 height 12
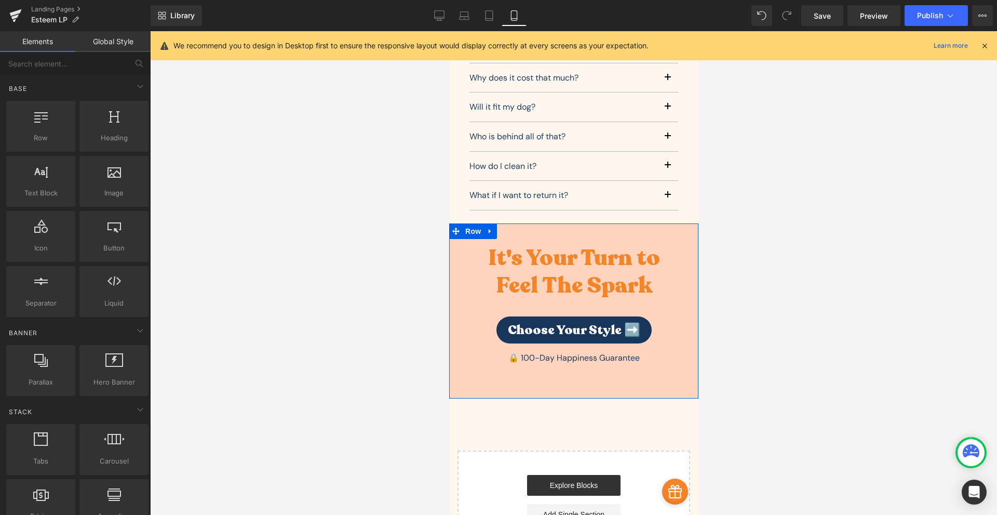
scroll to position [2972, 0]
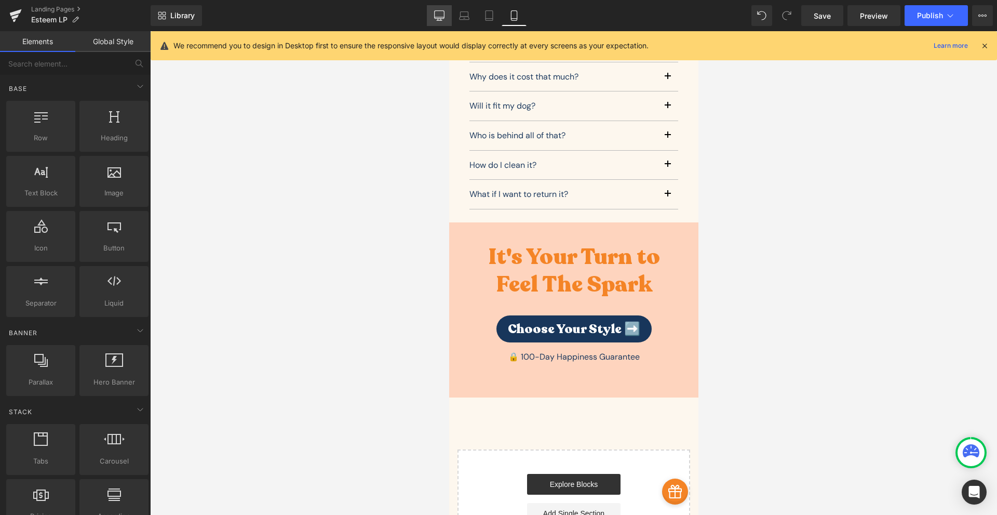
click at [446, 15] on link "Desktop" at bounding box center [439, 15] width 25 height 21
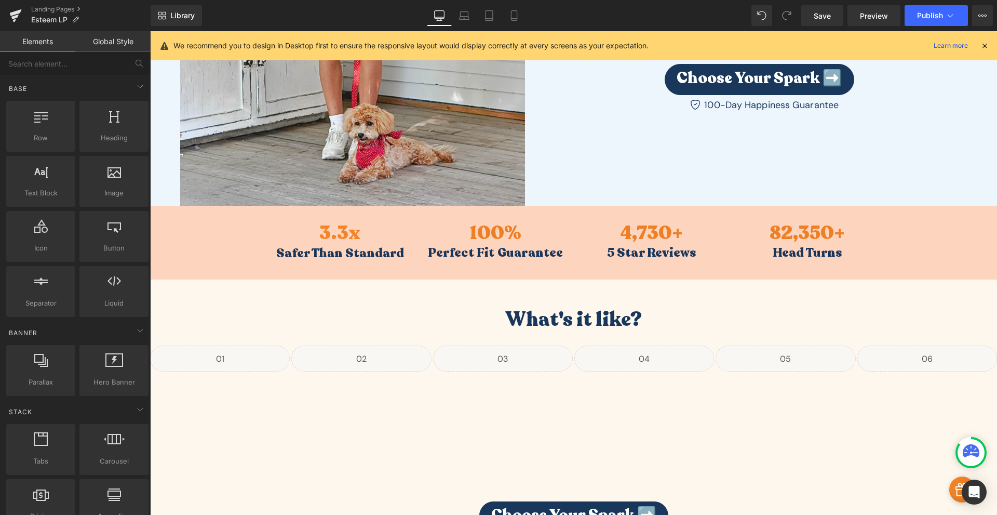
scroll to position [0, 0]
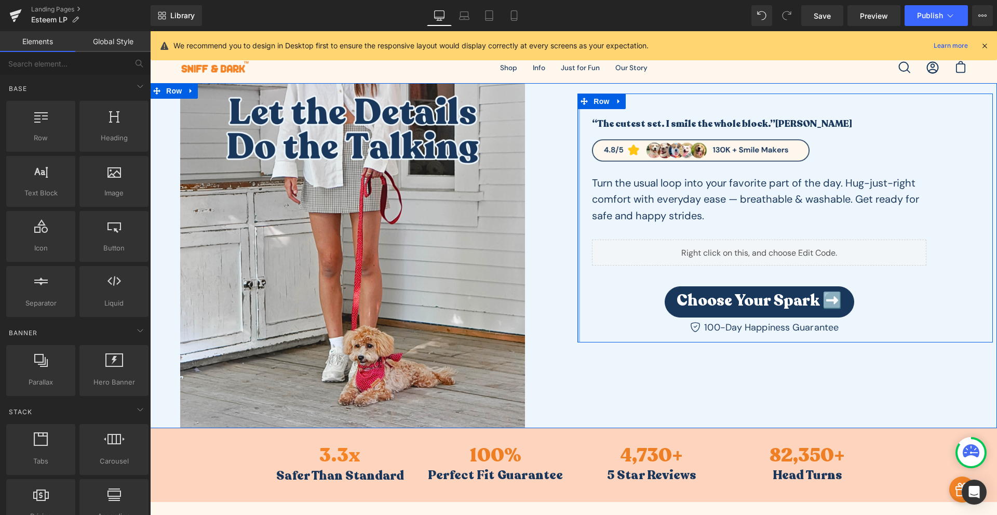
click at [578, 250] on div at bounding box center [579, 217] width 3 height 249
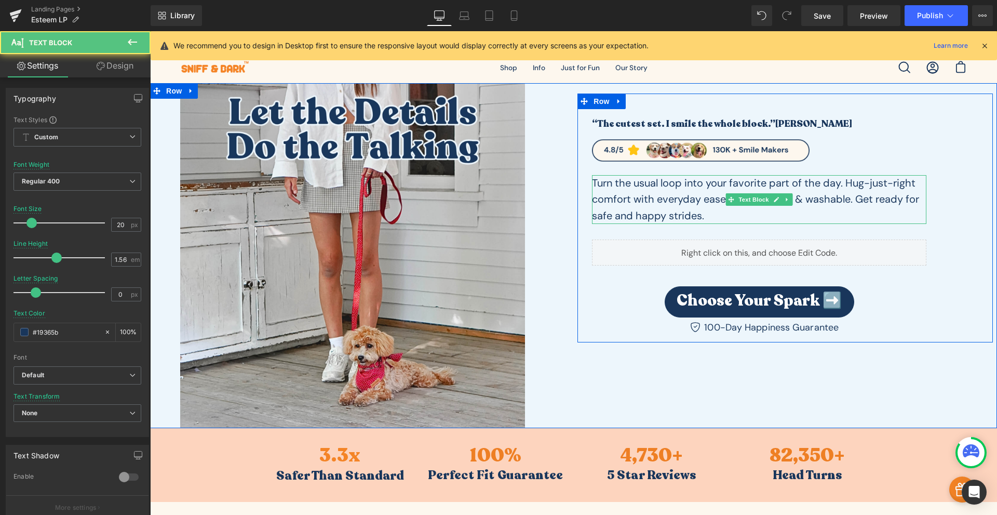
click at [629, 211] on p "Turn the usual loop into your favorite part of the day. Hug-just-right comfort …" at bounding box center [759, 199] width 335 height 49
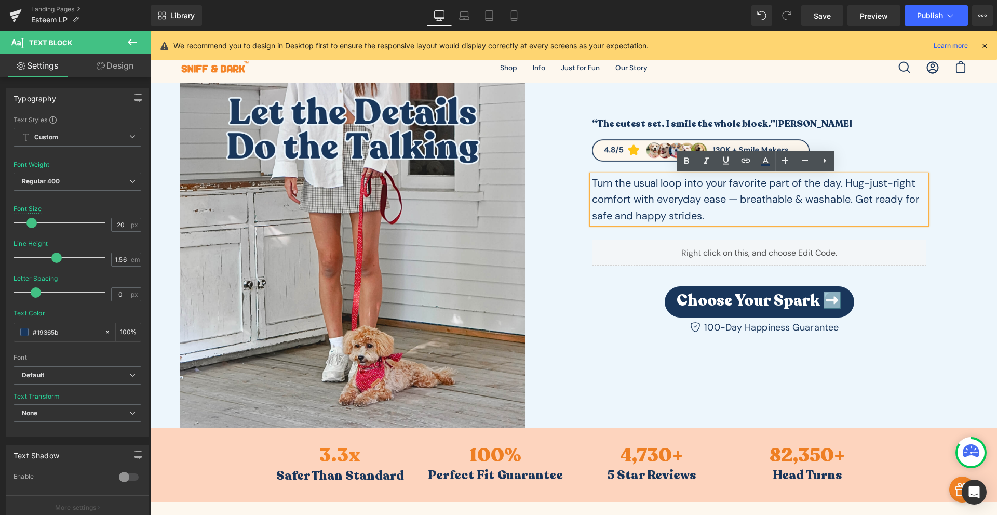
click at [629, 211] on p "Turn the usual loop into your favorite part of the day. Hug-just-right comfort …" at bounding box center [759, 199] width 335 height 49
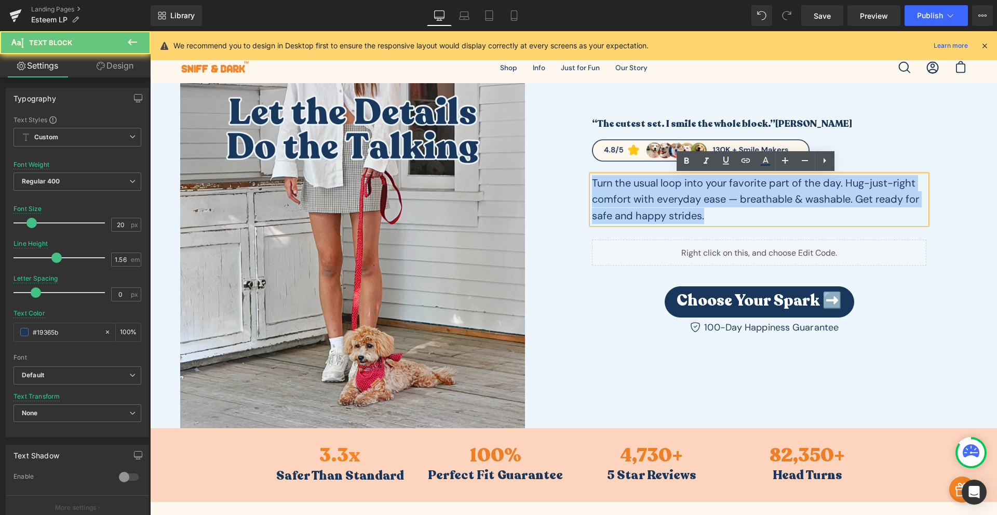
click at [629, 211] on p "Turn the usual loop into your favorite part of the day. Hug-just-right comfort …" at bounding box center [759, 199] width 335 height 49
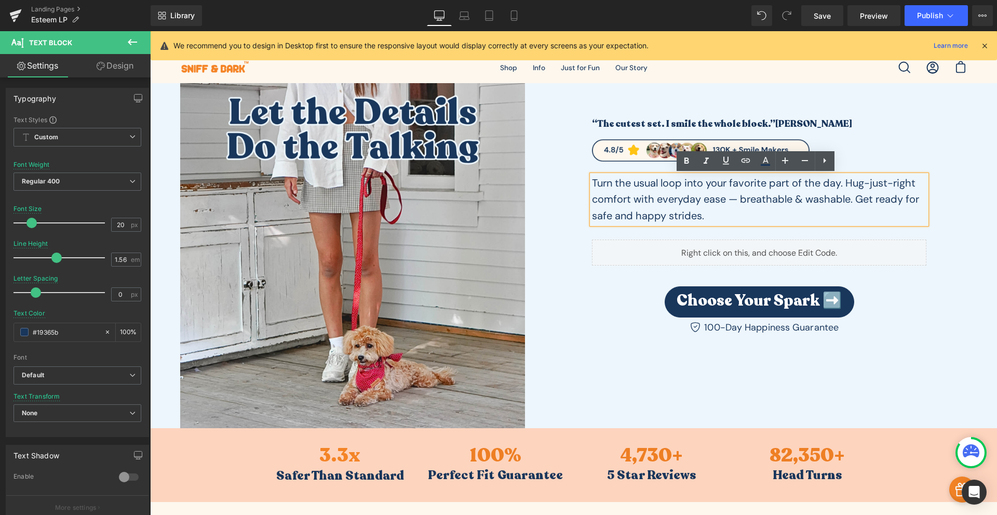
click at [634, 210] on p "Turn the usual loop into your favorite part of the day. Hug-just-right comfort …" at bounding box center [759, 199] width 335 height 49
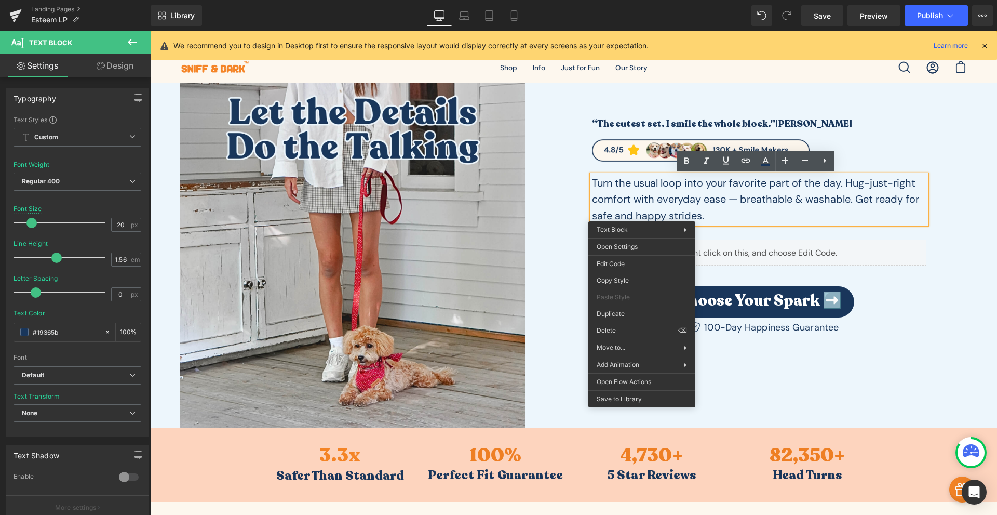
click at [659, 213] on p "Turn the usual loop into your favorite part of the day. Hug-just-right comfort …" at bounding box center [759, 199] width 335 height 49
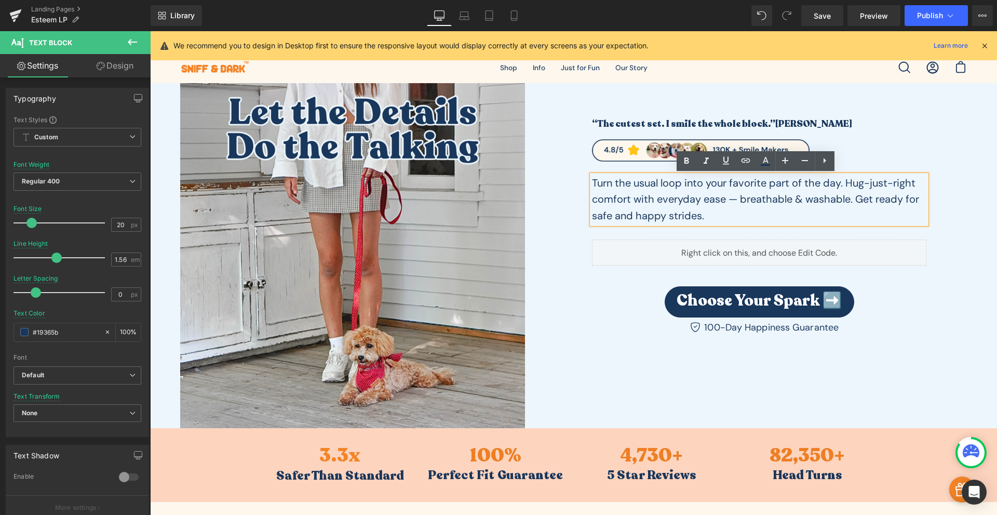
click at [659, 210] on p "Turn the usual loop into your favorite part of the day. Hug-just-right comfort …" at bounding box center [759, 199] width 335 height 49
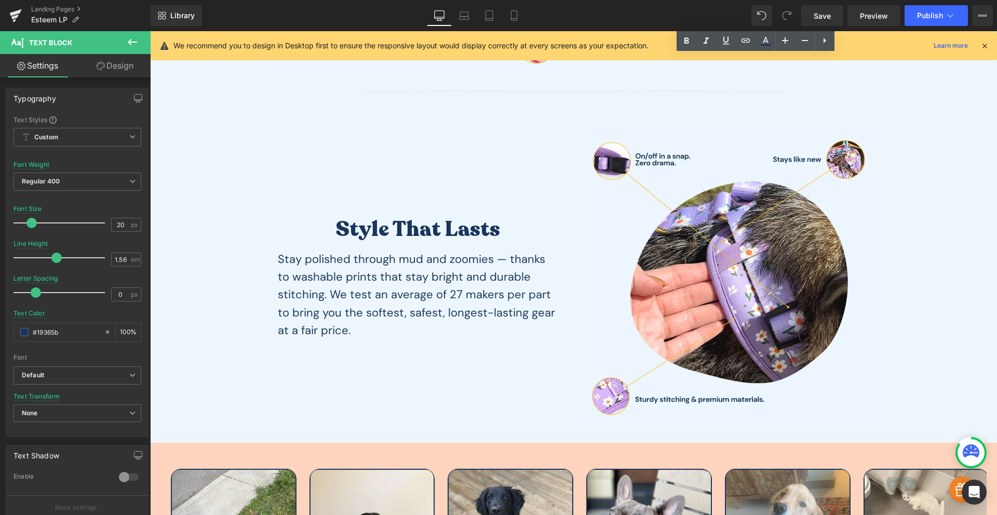
scroll to position [1818, 0]
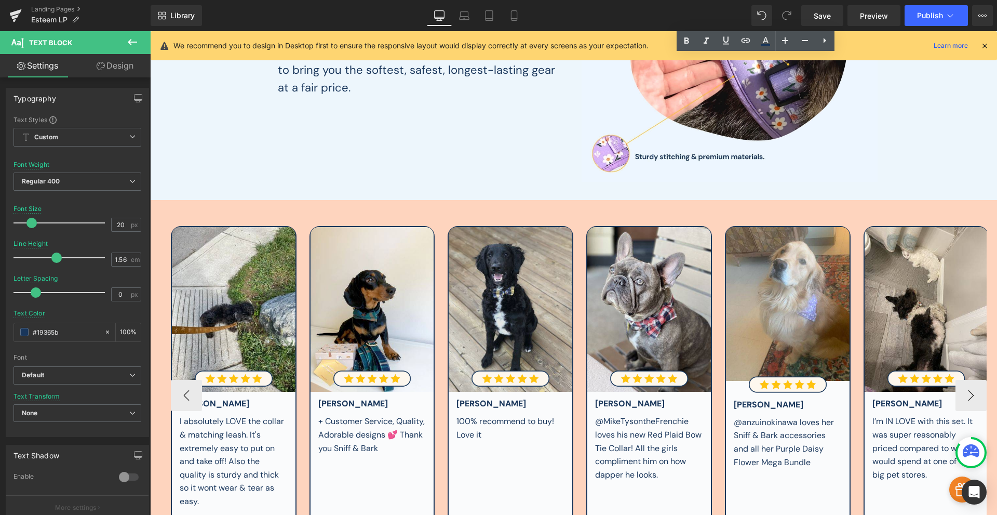
click at [531, 330] on img at bounding box center [511, 309] width 124 height 165
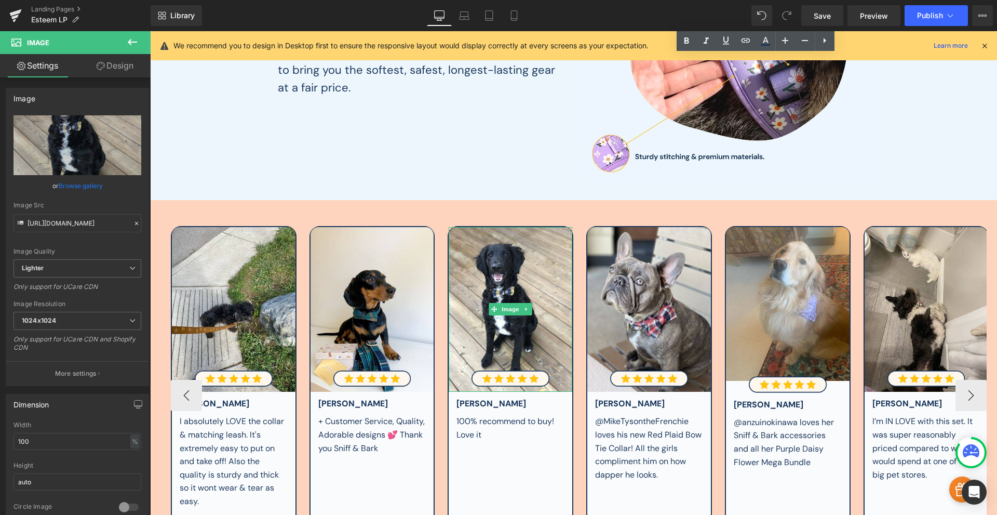
click at [630, 315] on span at bounding box center [632, 309] width 11 height 12
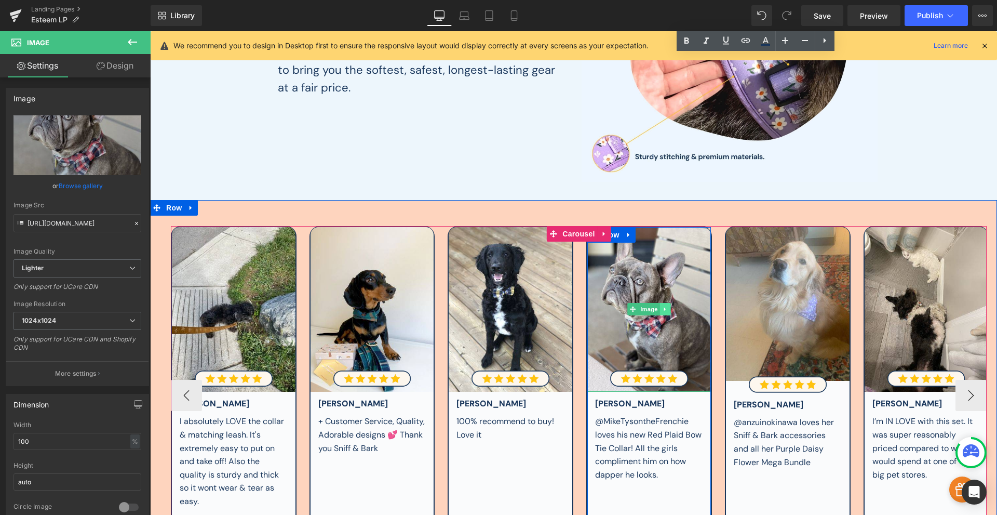
click at [665, 308] on link at bounding box center [665, 309] width 11 height 12
click at [668, 308] on icon at bounding box center [671, 309] width 6 height 6
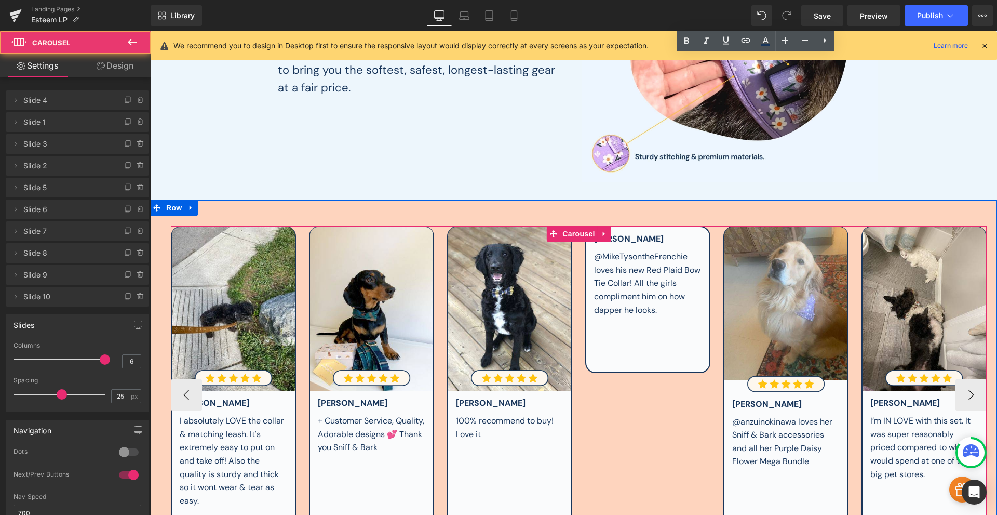
click at [684, 449] on div "Image Image [PERSON_NAME] Text Block I absolutely LOVE the collar & matching le…" at bounding box center [862, 395] width 1382 height 338
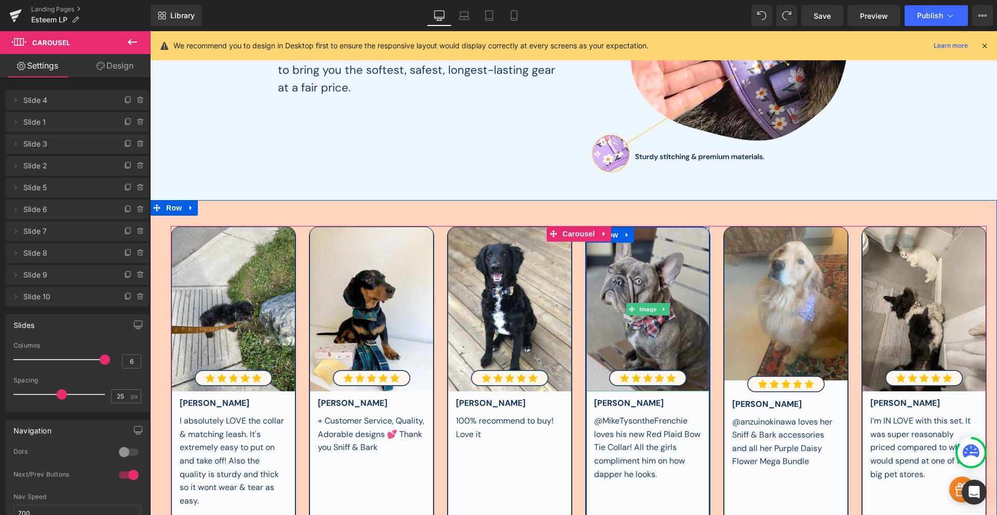
click at [665, 356] on img at bounding box center [647, 309] width 123 height 164
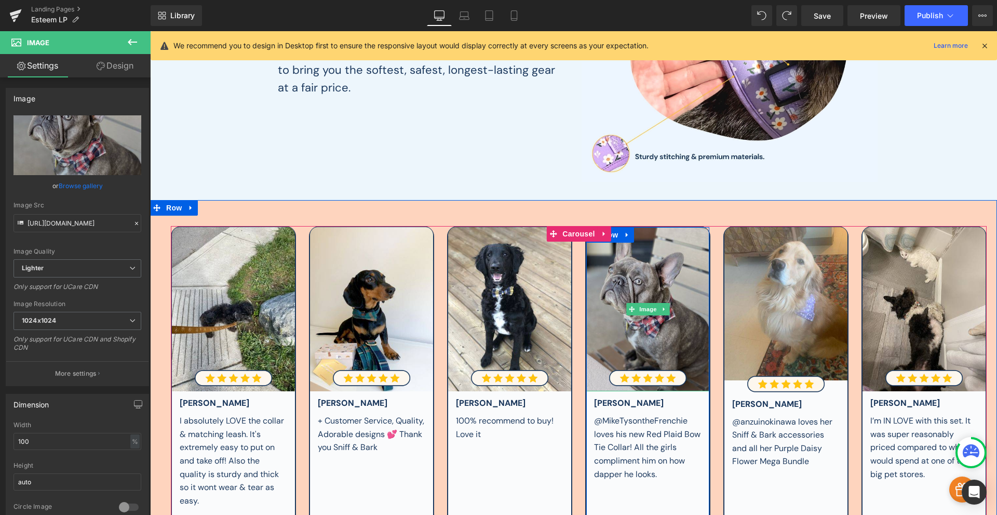
drag, startPoint x: 664, startPoint y: 311, endPoint x: 669, endPoint y: 314, distance: 5.3
click at [669, 314] on div "Image" at bounding box center [647, 309] width 123 height 164
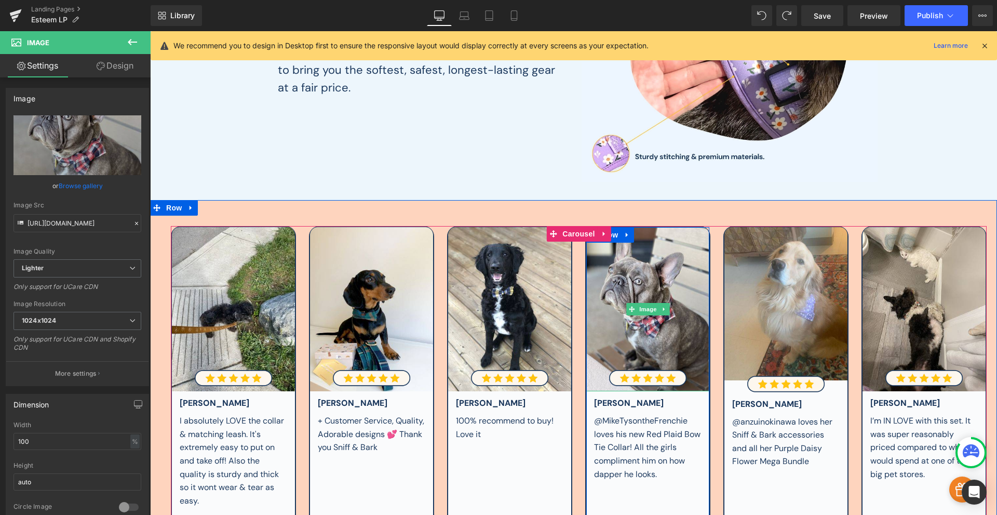
click at [662, 309] on icon at bounding box center [664, 309] width 6 height 6
click at [658, 309] on link at bounding box center [658, 309] width 11 height 12
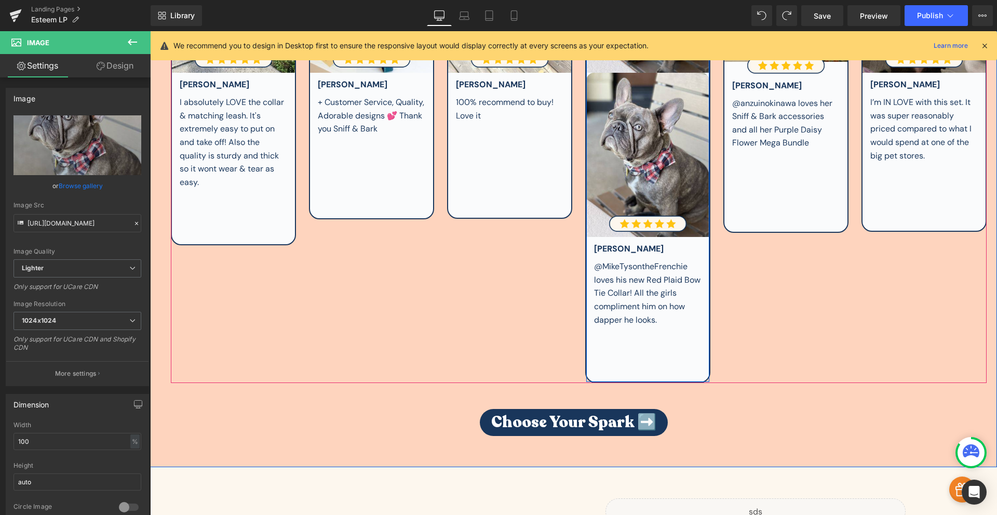
scroll to position [2015, 0]
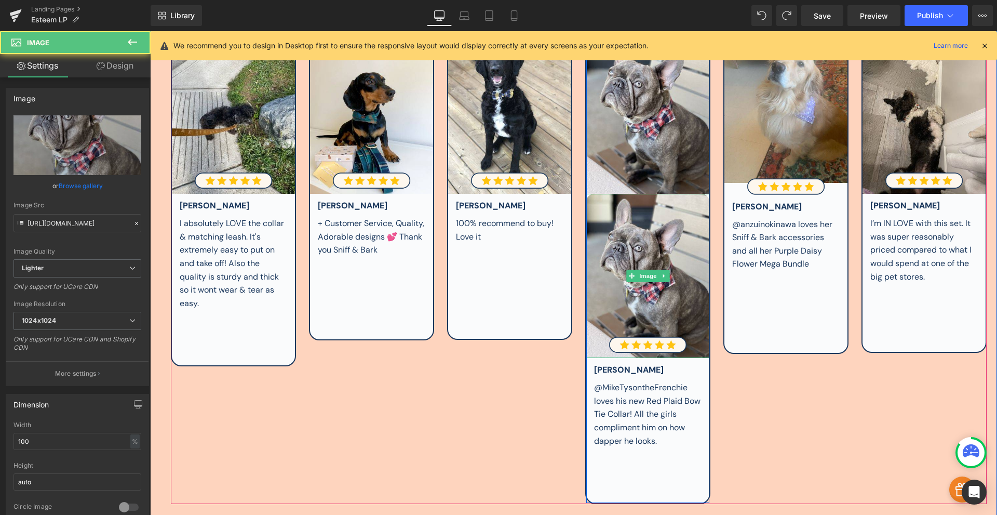
click at [658, 309] on img at bounding box center [647, 276] width 123 height 164
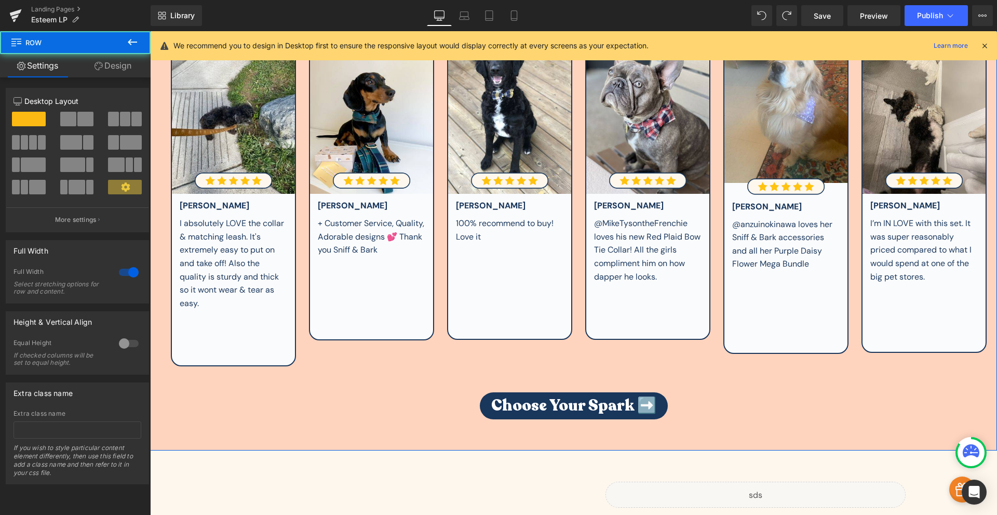
click at [657, 368] on div "Image Image [PERSON_NAME] Text Block I absolutely LOVE the collar & matching le…" at bounding box center [573, 237] width 847 height 417
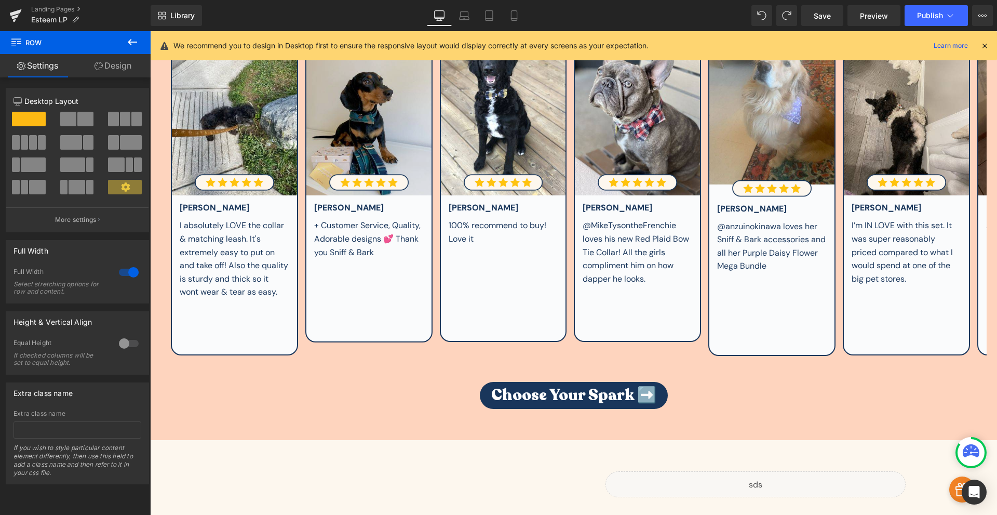
scroll to position [2017, 0]
